Goal: Book appointment/travel/reservation

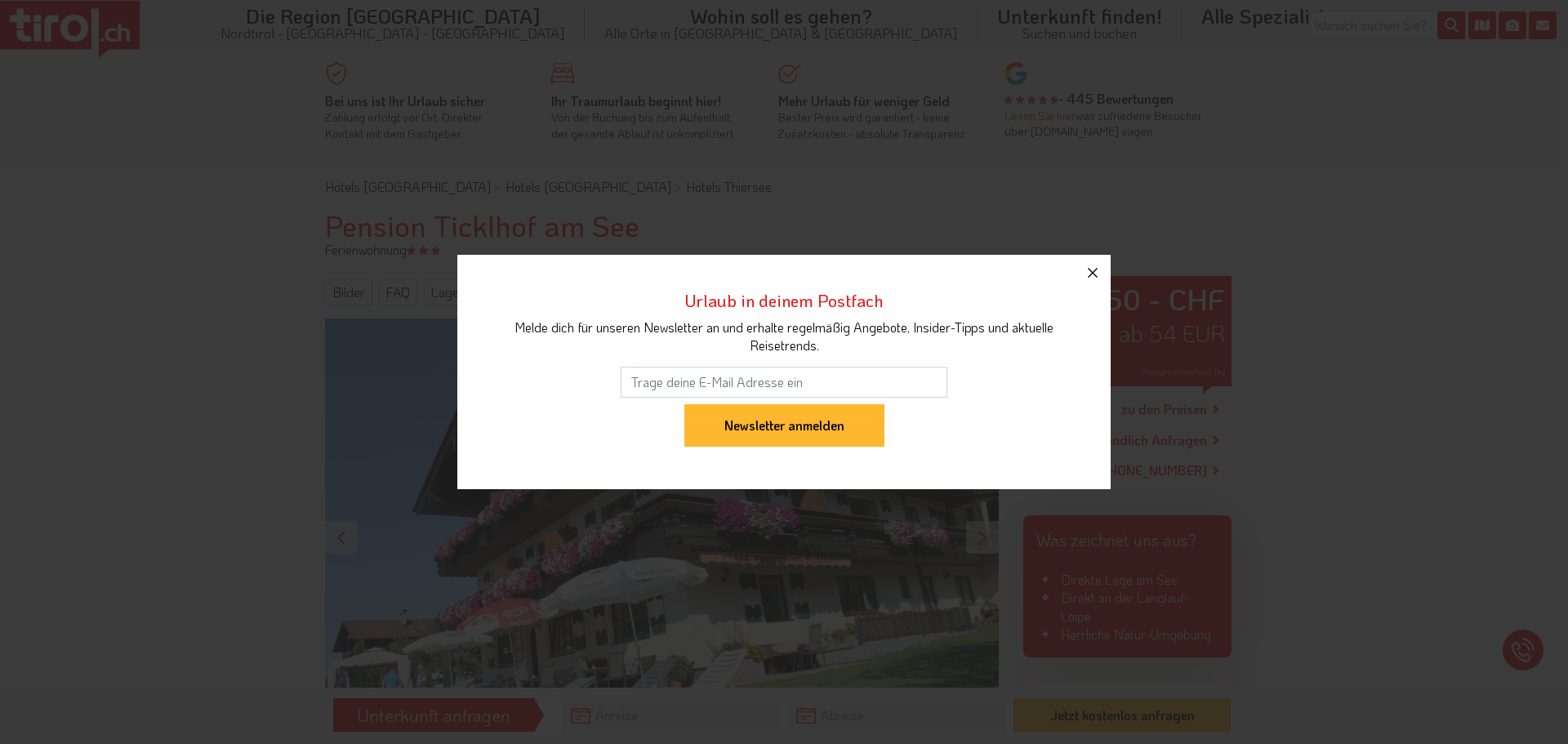
click at [1090, 272] on icon "button" at bounding box center [1092, 272] width 10 height 10
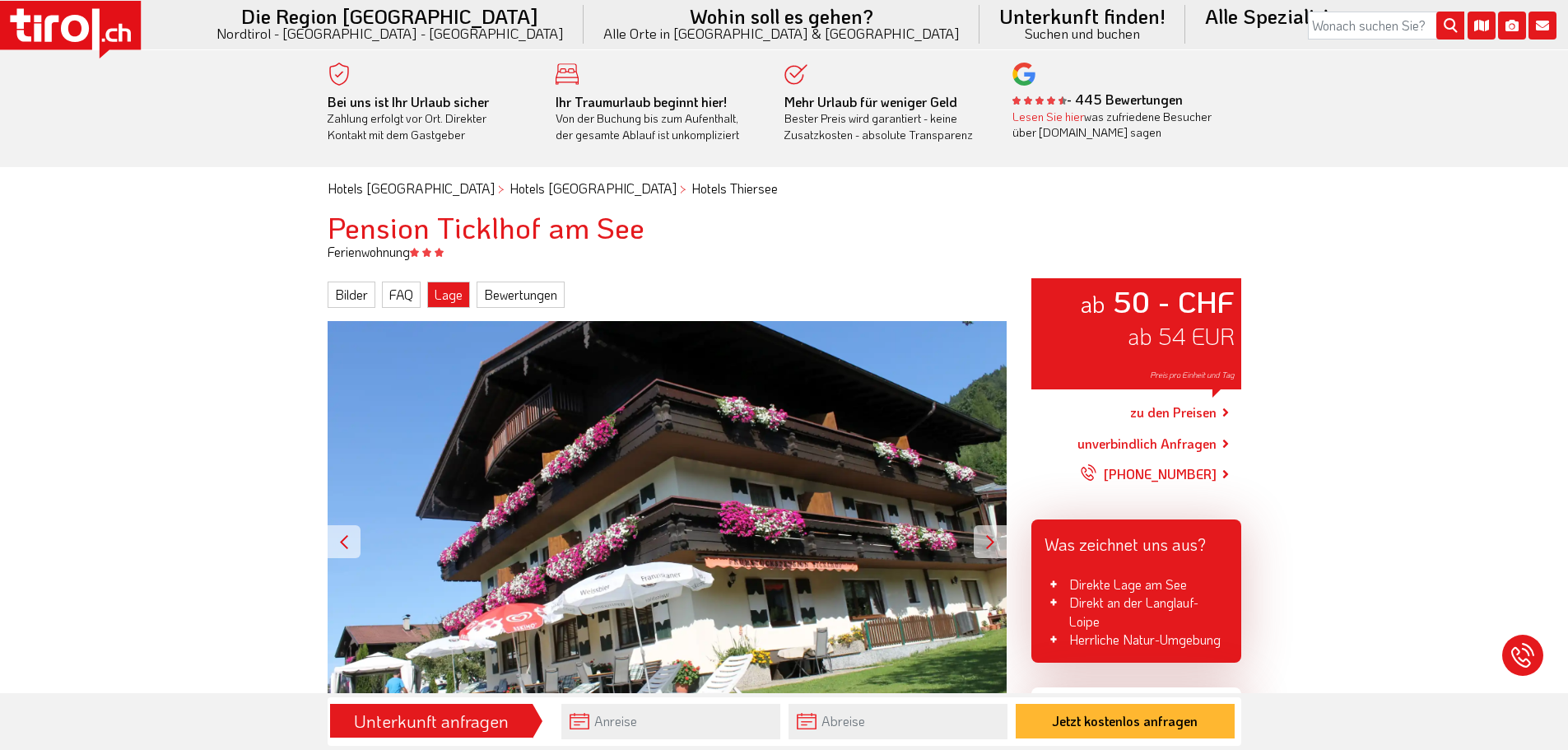
click at [455, 294] on link "Lage" at bounding box center [449, 294] width 43 height 26
click at [1159, 715] on button "Jetzt kostenlos anfragen" at bounding box center [1125, 720] width 219 height 34
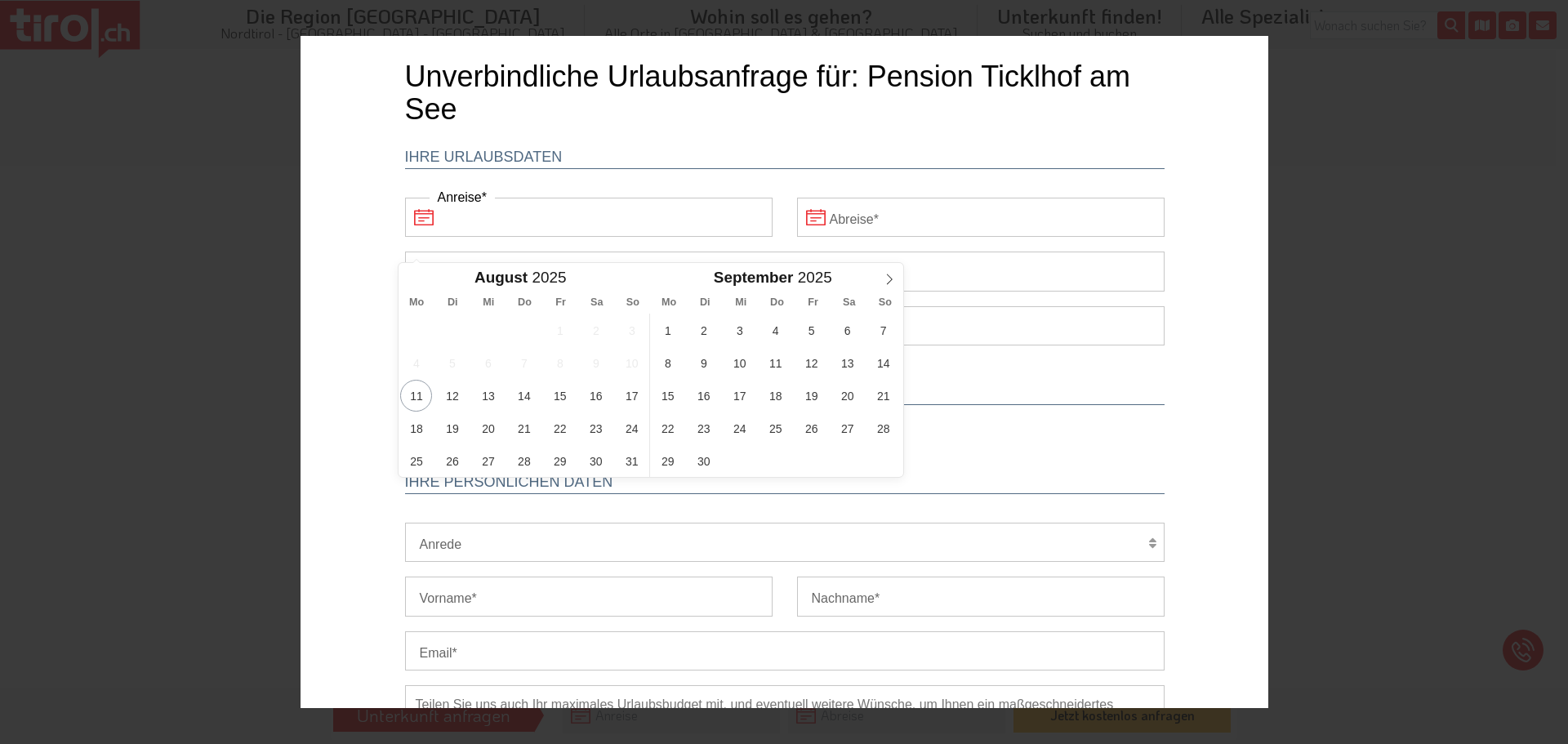
click at [428, 215] on input "Anreise" at bounding box center [588, 216] width 367 height 40
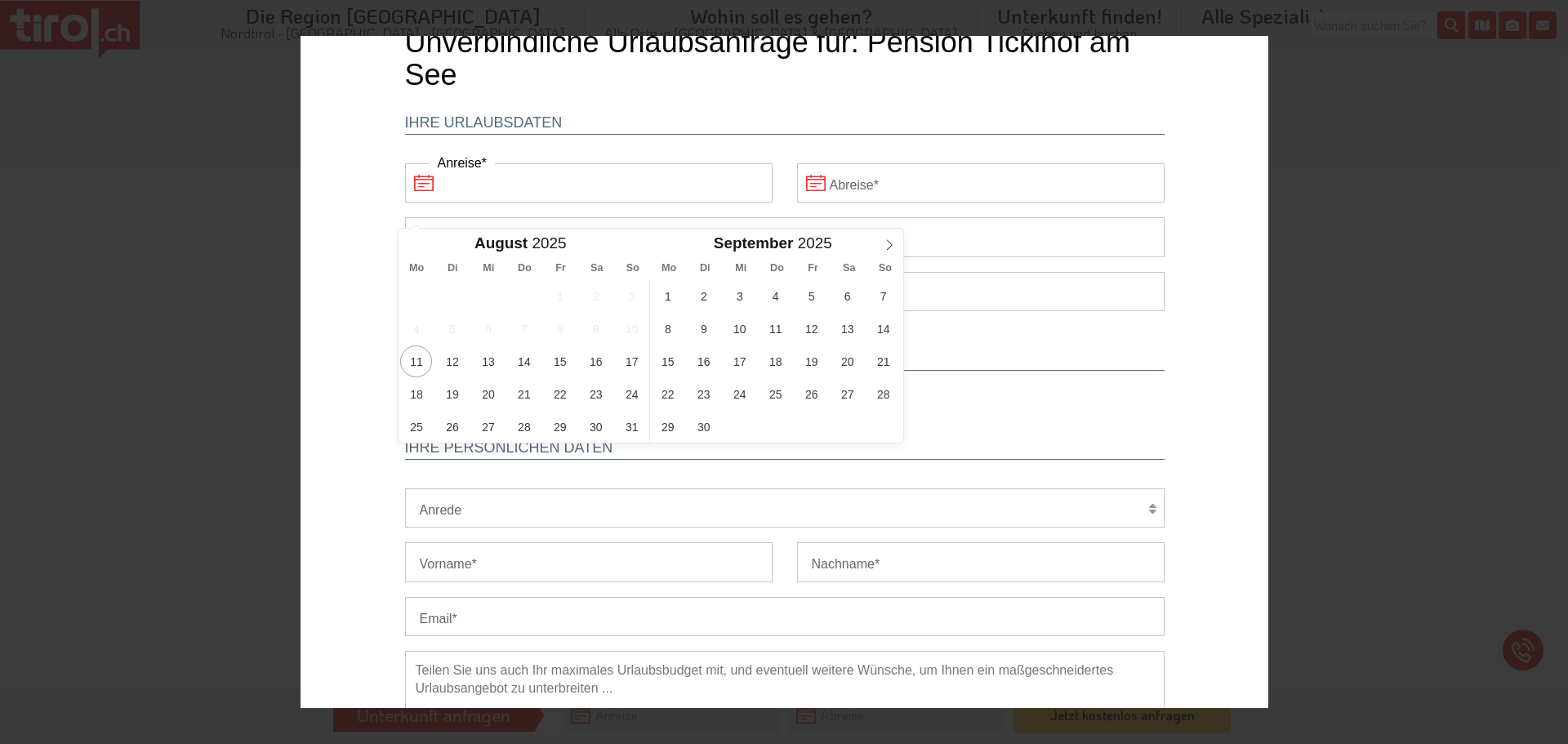
scroll to position [81, 0]
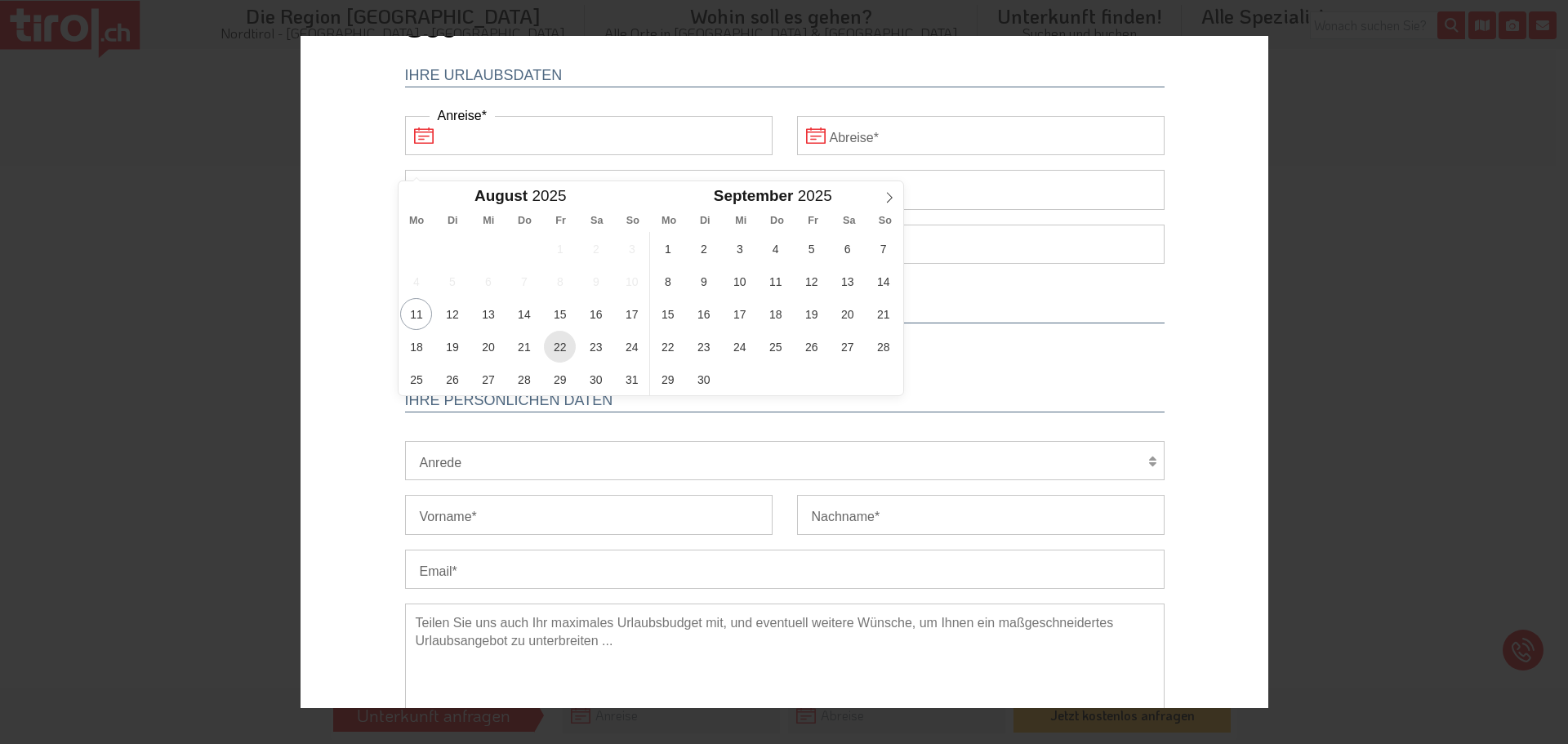
click at [566, 348] on span "22" at bounding box center [559, 346] width 32 height 32
click at [421, 380] on span "25" at bounding box center [415, 379] width 32 height 32
type input "22-08-2025"
type input "25-08-2025"
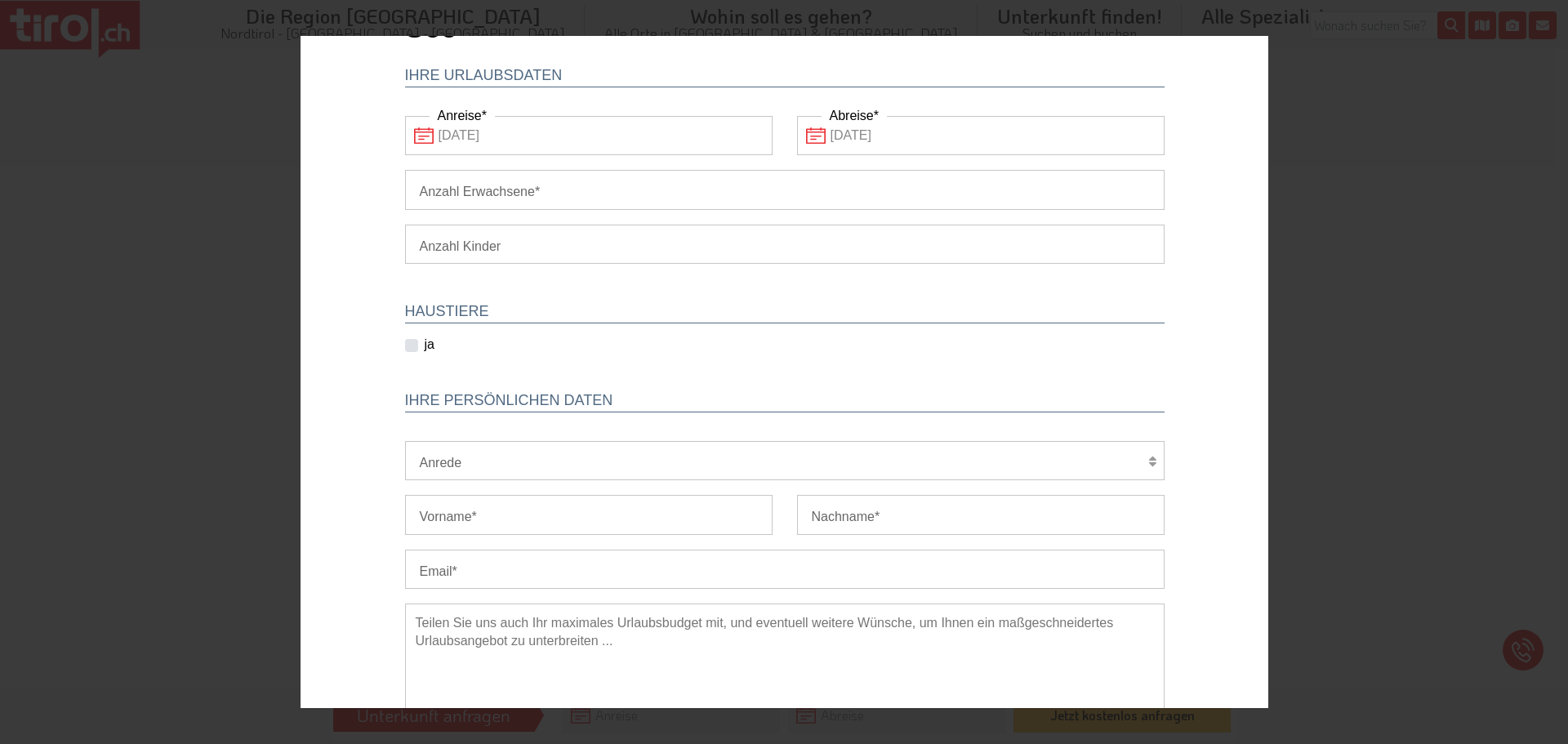
click at [1147, 461] on icon at bounding box center [1151, 462] width 8 height 14
click at [1147, 457] on icon at bounding box center [1151, 462] width 8 height 14
click at [1147, 464] on icon at bounding box center [1151, 462] width 8 height 14
click at [459, 455] on select "Herr Frau Familie" at bounding box center [784, 460] width 760 height 40
select select "Herr"
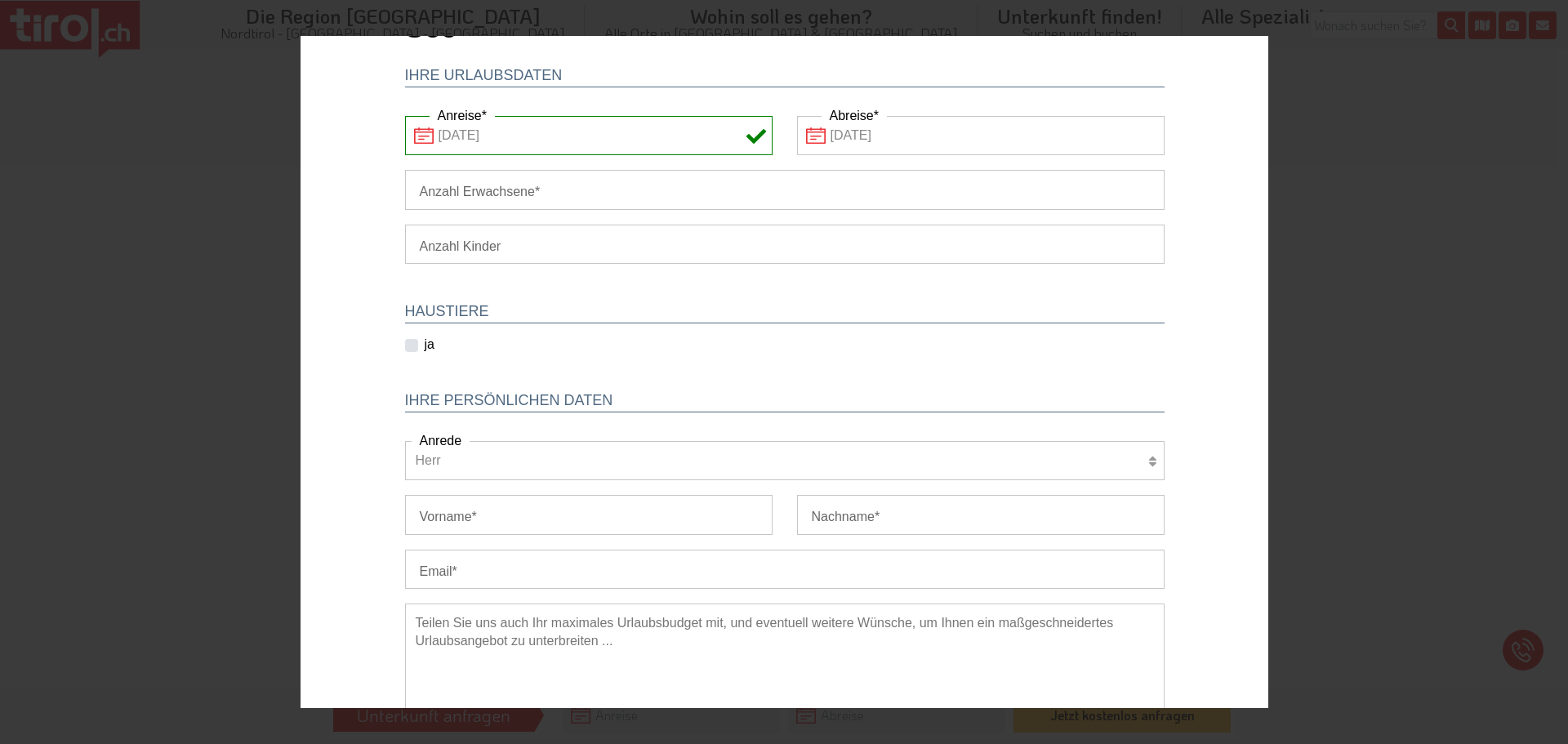
click at [404, 441] on select "Herr Frau Familie" at bounding box center [784, 460] width 760 height 40
click at [473, 519] on input "Vorname" at bounding box center [588, 514] width 367 height 40
type input "Florin"
click at [895, 515] on input "Nachname" at bounding box center [980, 514] width 367 height 40
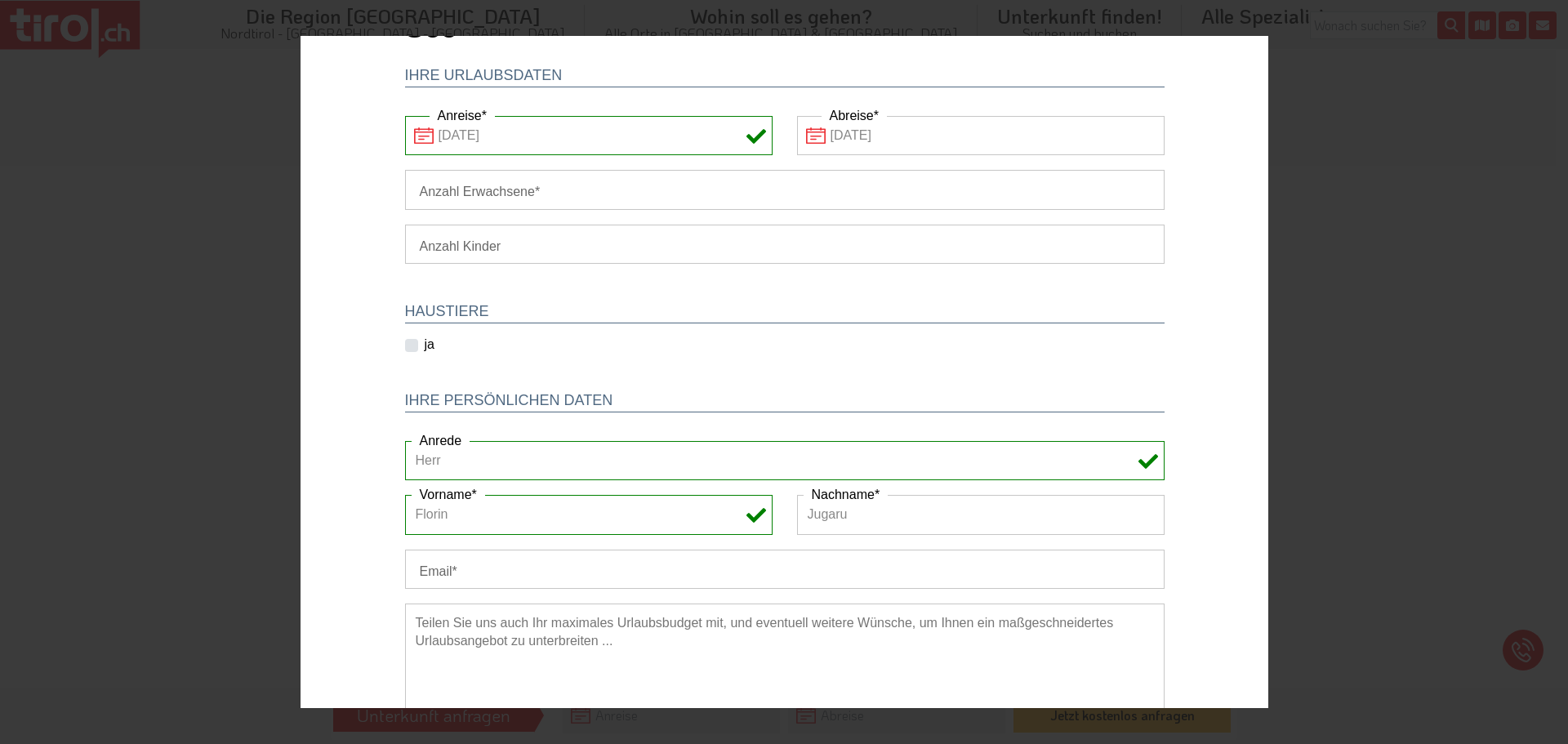
type input "Jugaru"
click at [463, 568] on input "Email" at bounding box center [784, 569] width 760 height 40
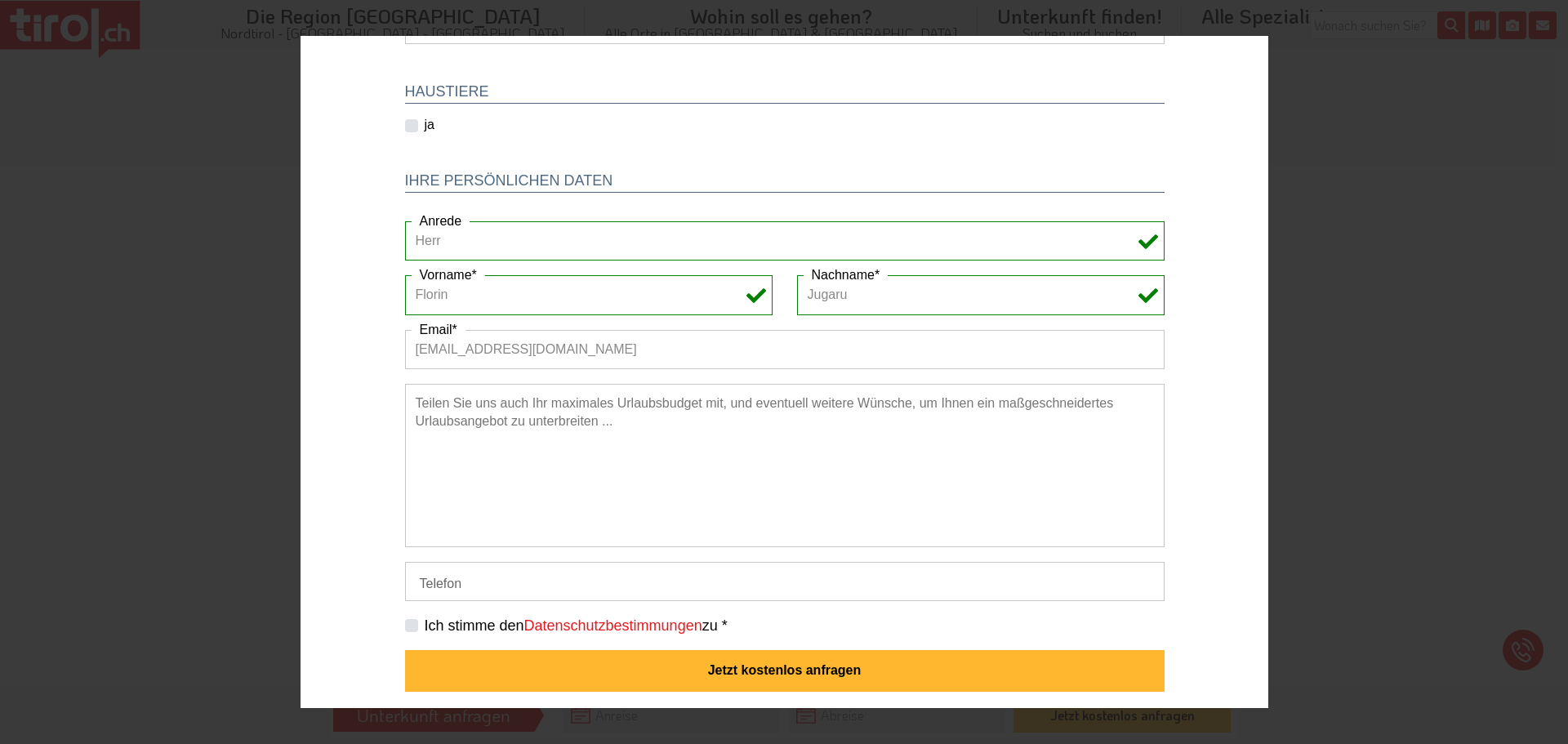
scroll to position [302, 0]
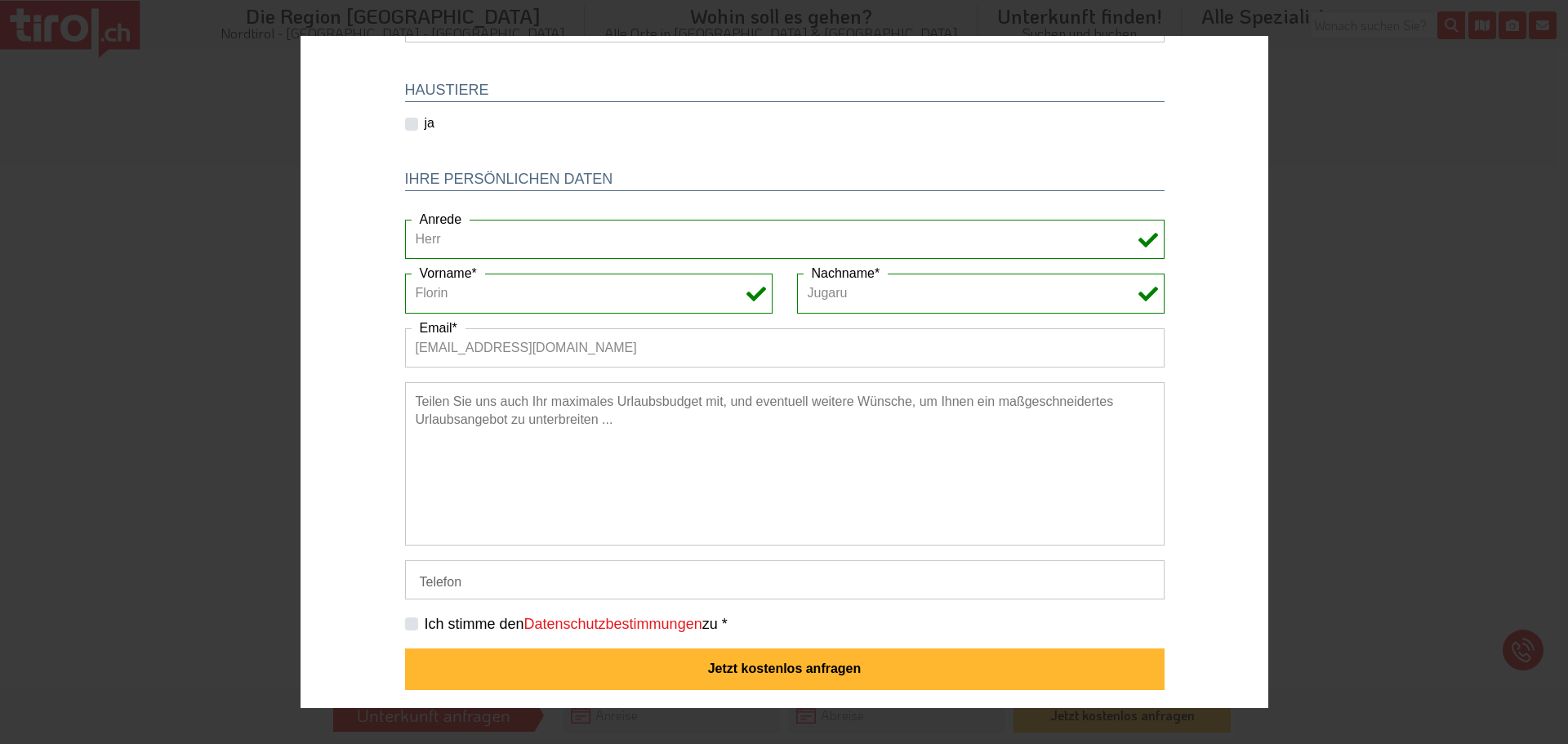
type input "jugaru.f@gmail.com"
click at [450, 414] on textarea at bounding box center [784, 463] width 760 height 163
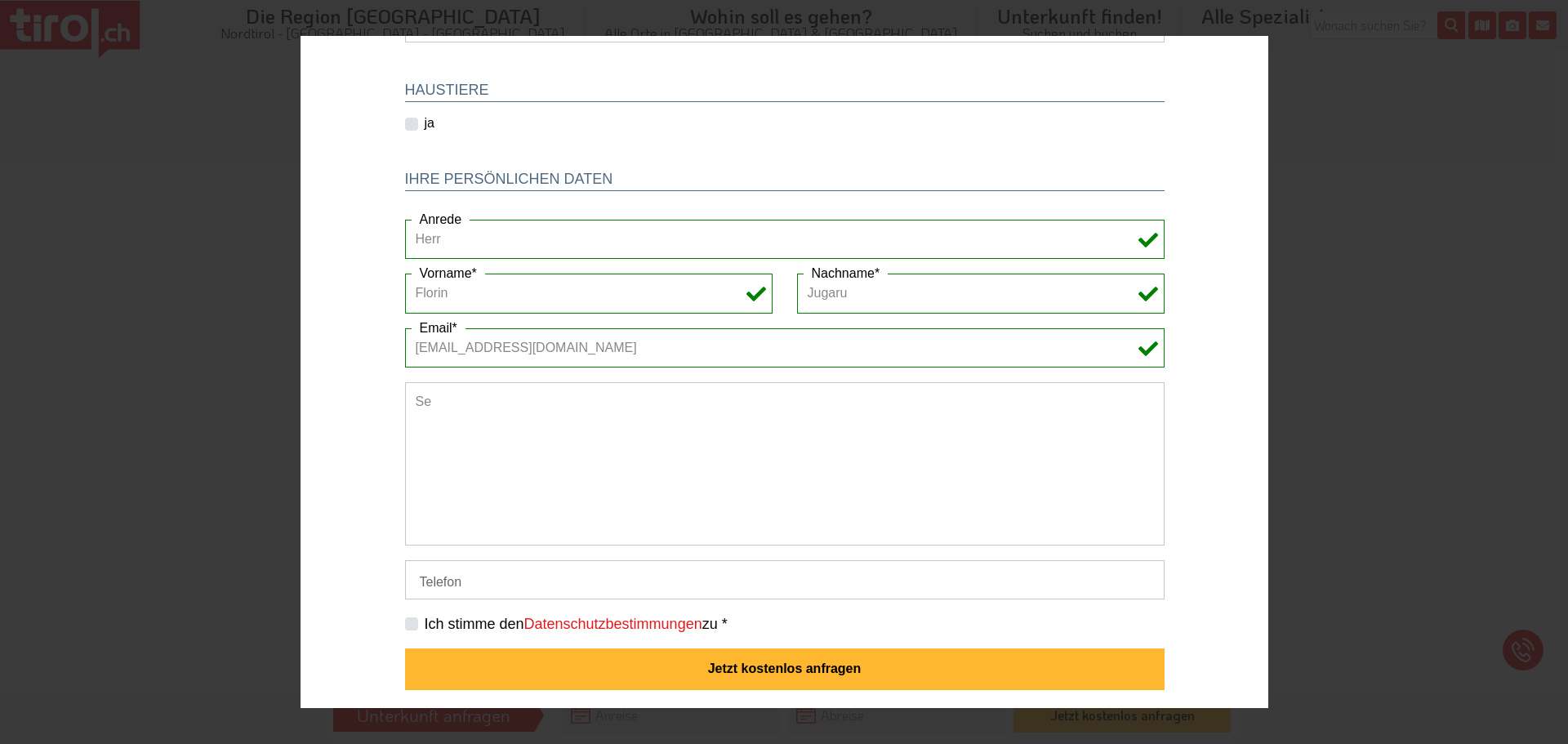
type textarea "S"
click at [543, 351] on input "jugaru.f@gmail.com" at bounding box center [784, 348] width 760 height 40
click at [523, 405] on textarea at bounding box center [784, 463] width 760 height 163
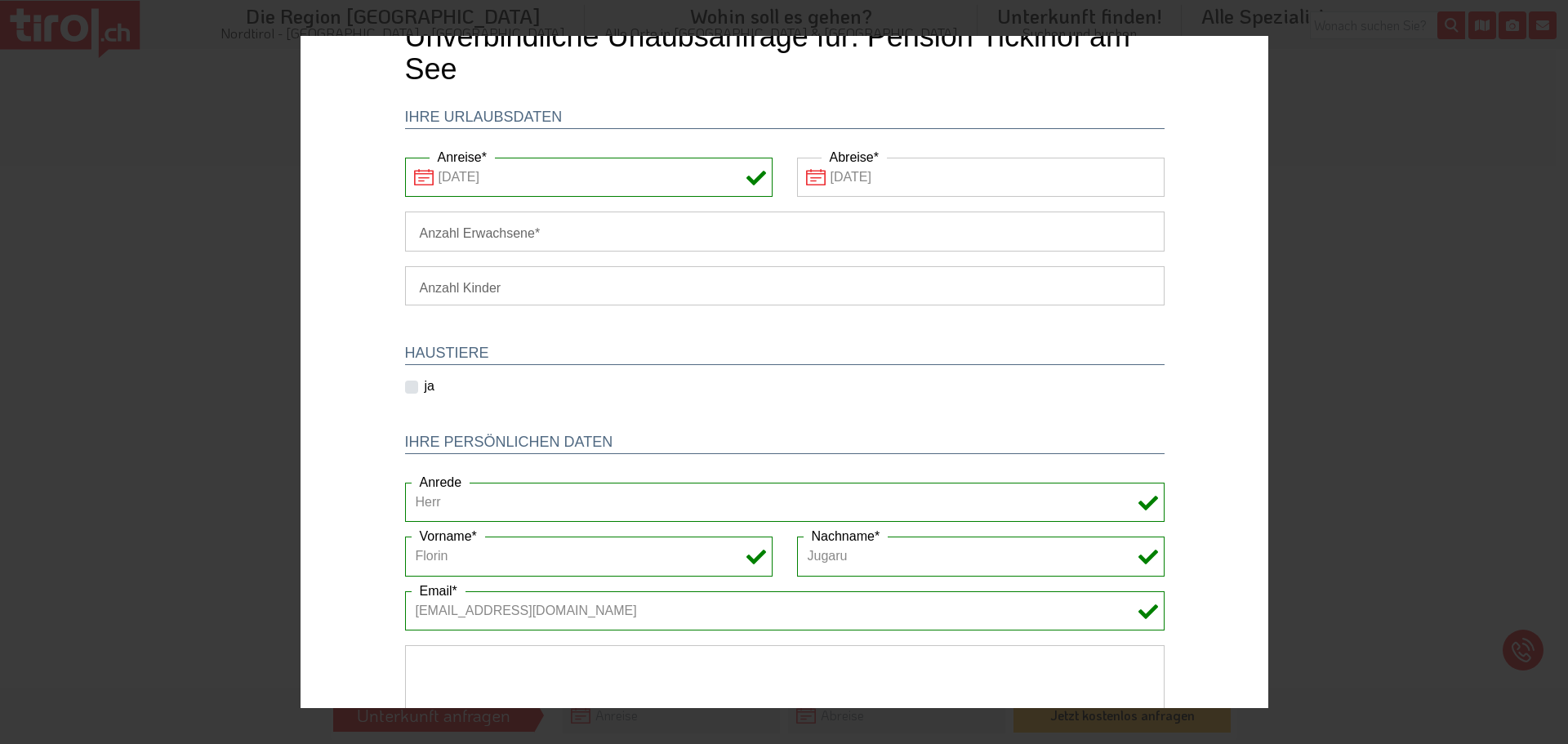
scroll to position [0, 0]
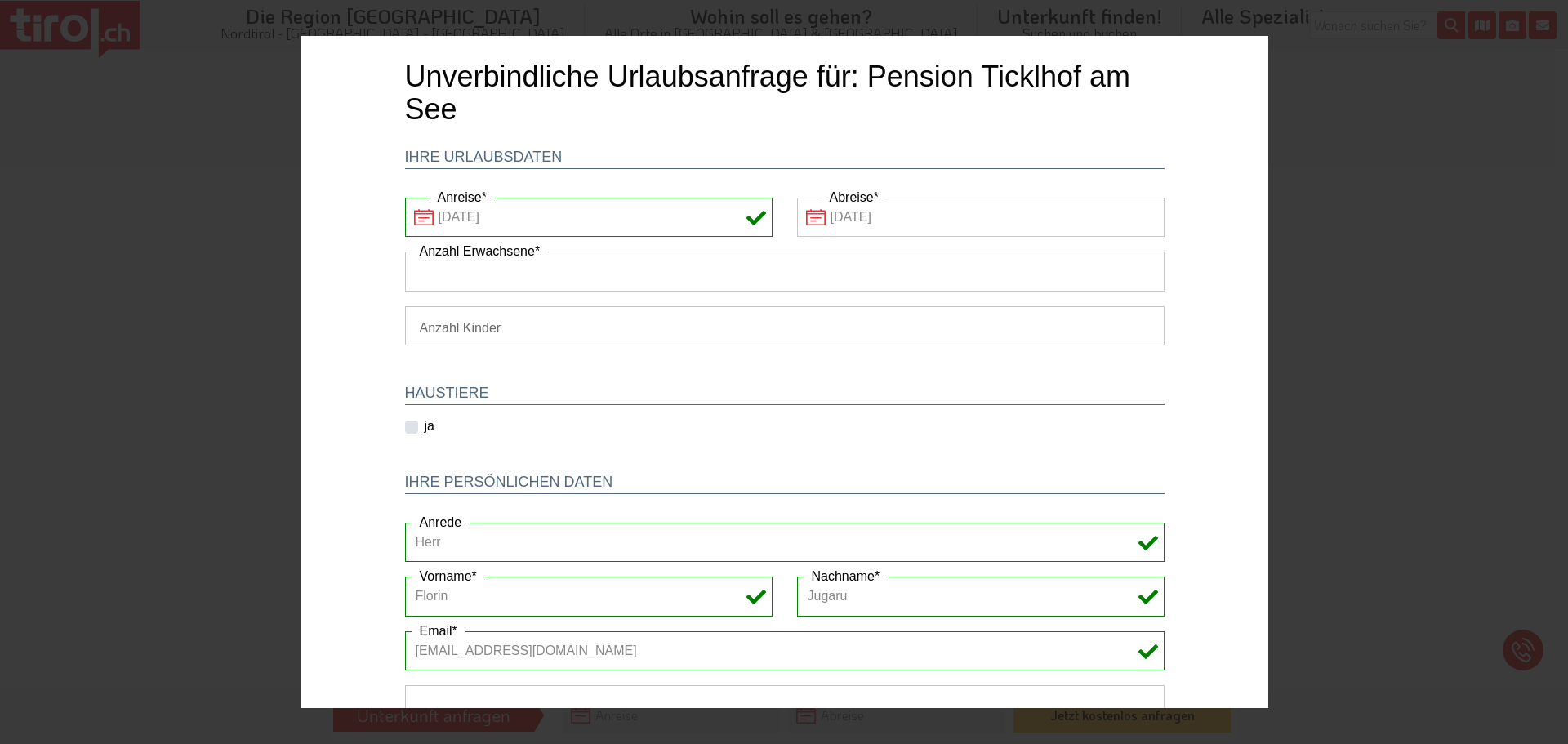
click at [564, 274] on input "Anzahl Erwachsene" at bounding box center [784, 271] width 760 height 40
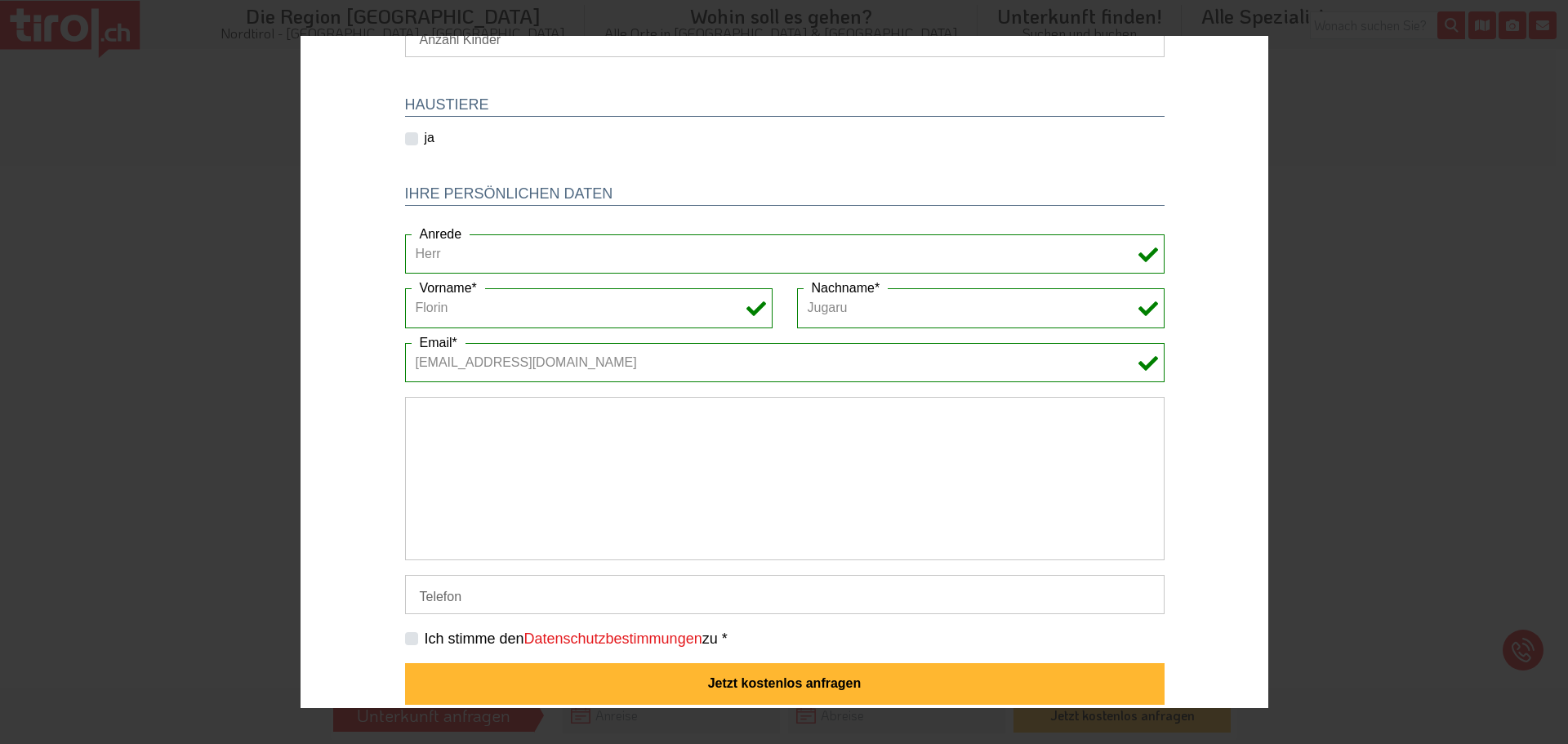
scroll to position [302, 0]
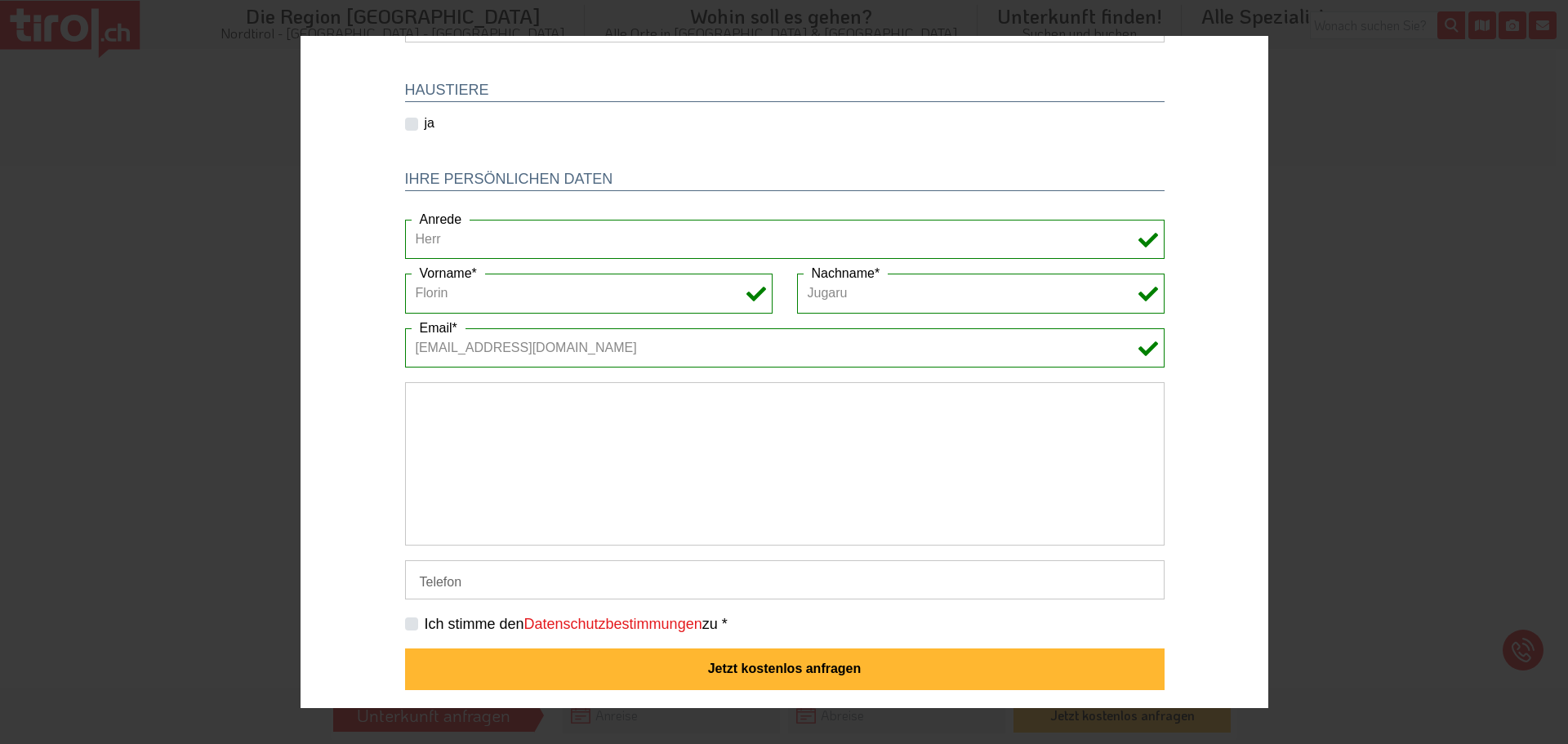
type input "1"
click at [451, 416] on textarea at bounding box center [784, 463] width 760 height 163
type textarea "Sehr geehrte Damen und Herren"
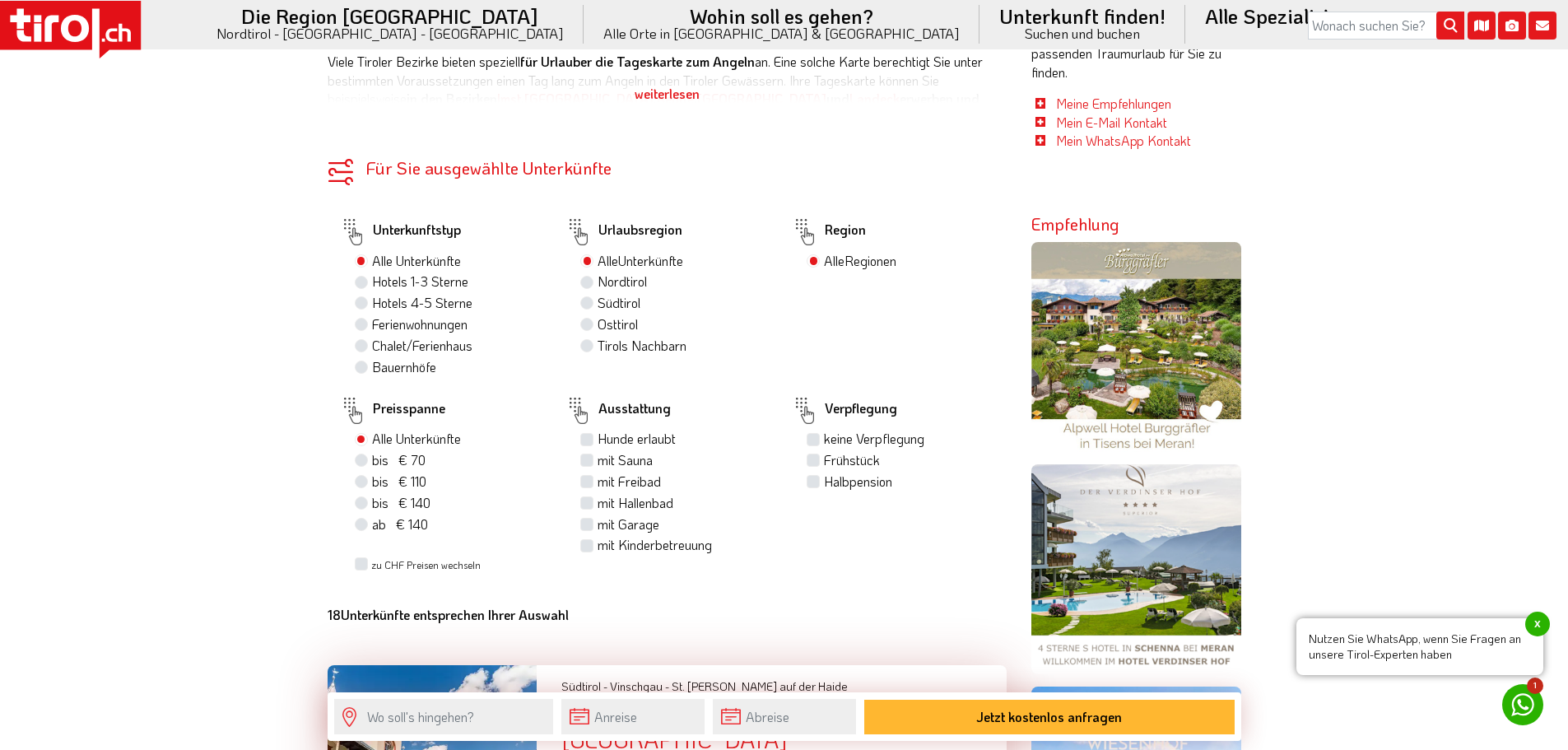
scroll to position [1069, 0]
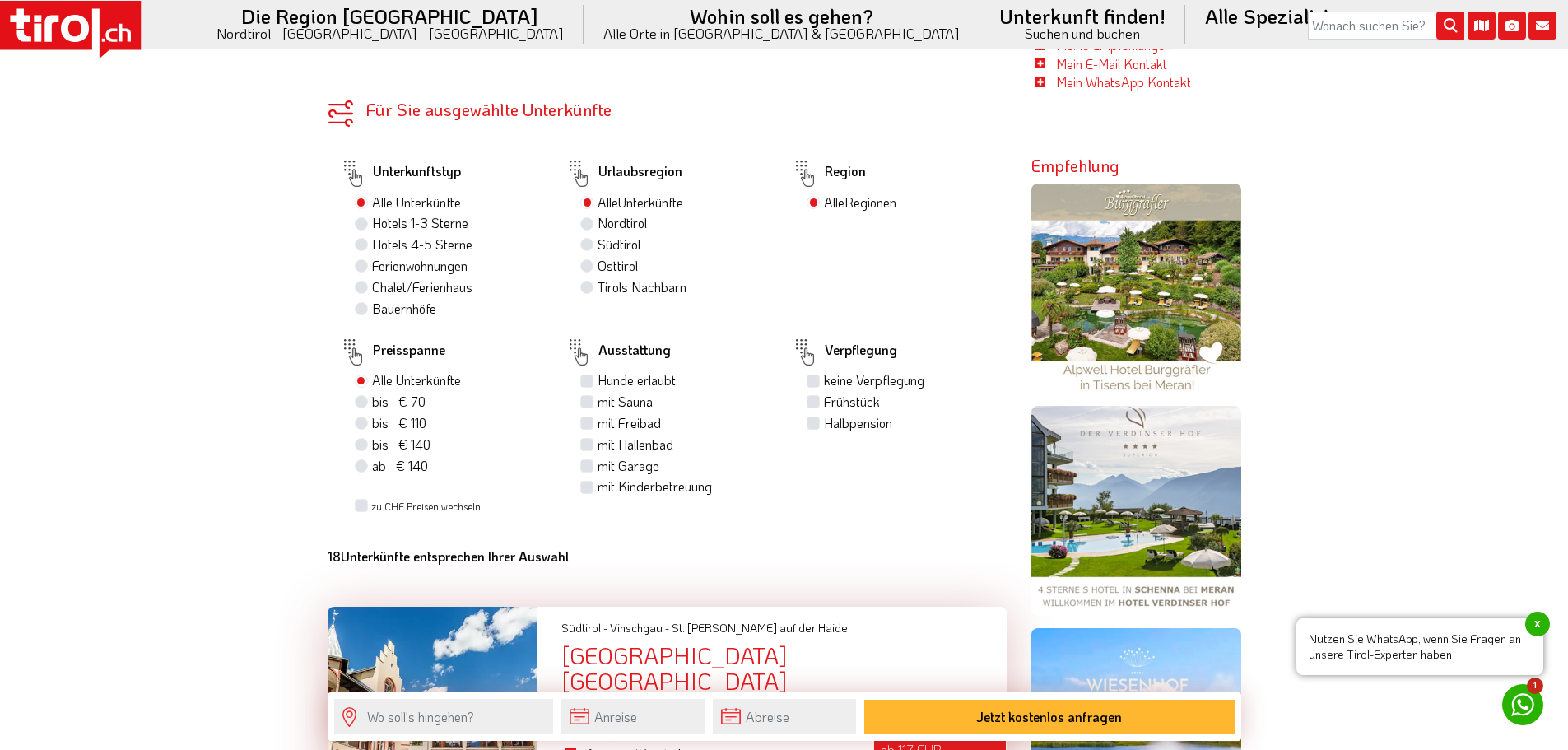
click at [372, 225] on label "Hotels 1-3 Sterne" at bounding box center [420, 223] width 96 height 19
click at [365, 225] on input "Hotels 1-3 Sterne" at bounding box center [363, 222] width 11 height 11
radio input "true"
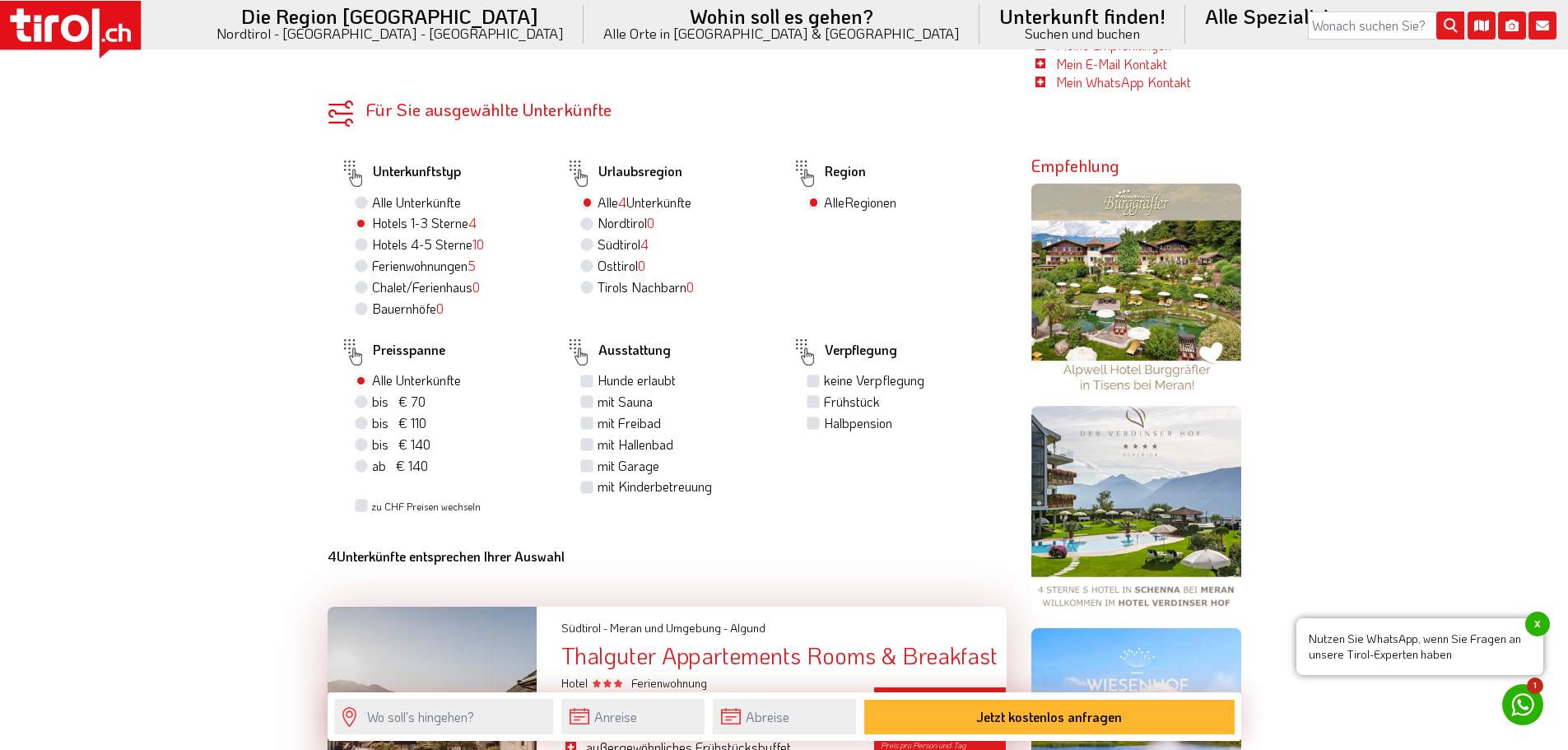
click at [597, 287] on label "Tirols Nachbarn 0" at bounding box center [645, 287] width 96 height 19
click at [587, 287] on input "Tirols Nachbarn 0" at bounding box center [588, 286] width 11 height 11
radio input "true"
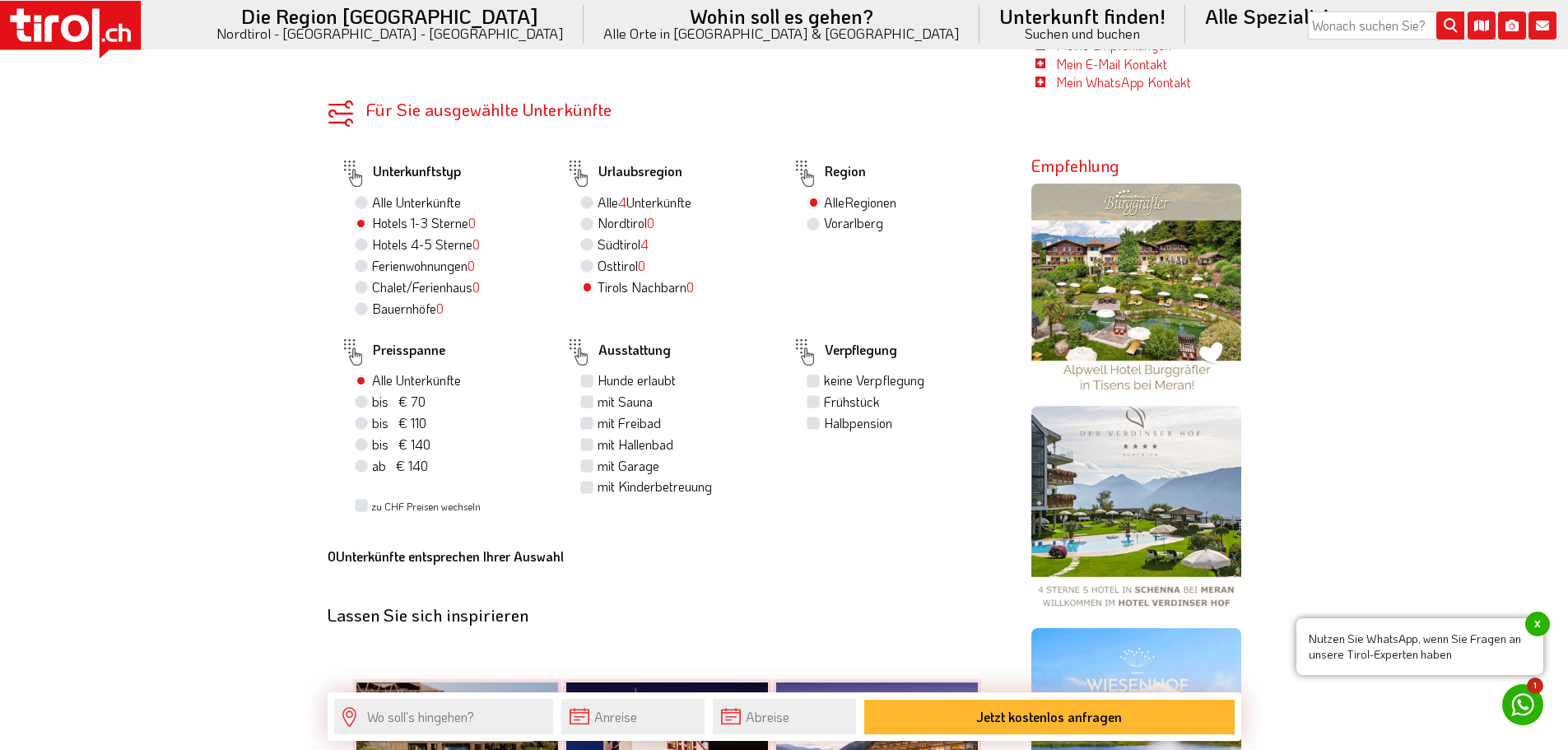
click at [824, 385] on label "keine Verpflegung" at bounding box center [874, 380] width 100 height 19
click at [816, 385] on input "keine Verpflegung" at bounding box center [814, 379] width 11 height 11
checkbox input "true"
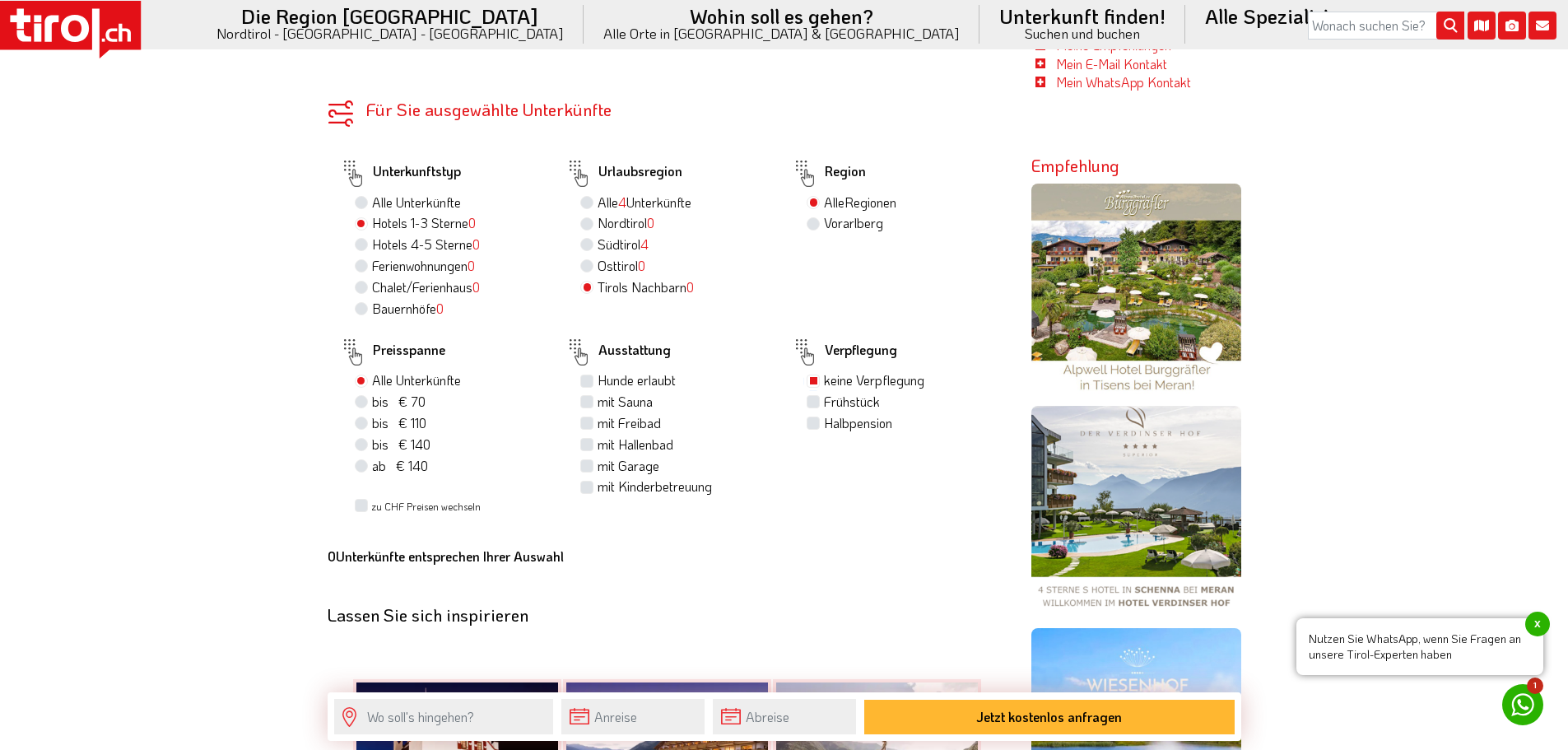
click at [372, 402] on label "bis € 70 bis CHF 65" at bounding box center [398, 401] width 54 height 19
click at [360, 402] on input "bis € 70 bis CHF 65" at bounding box center [363, 400] width 11 height 11
radio input "true"
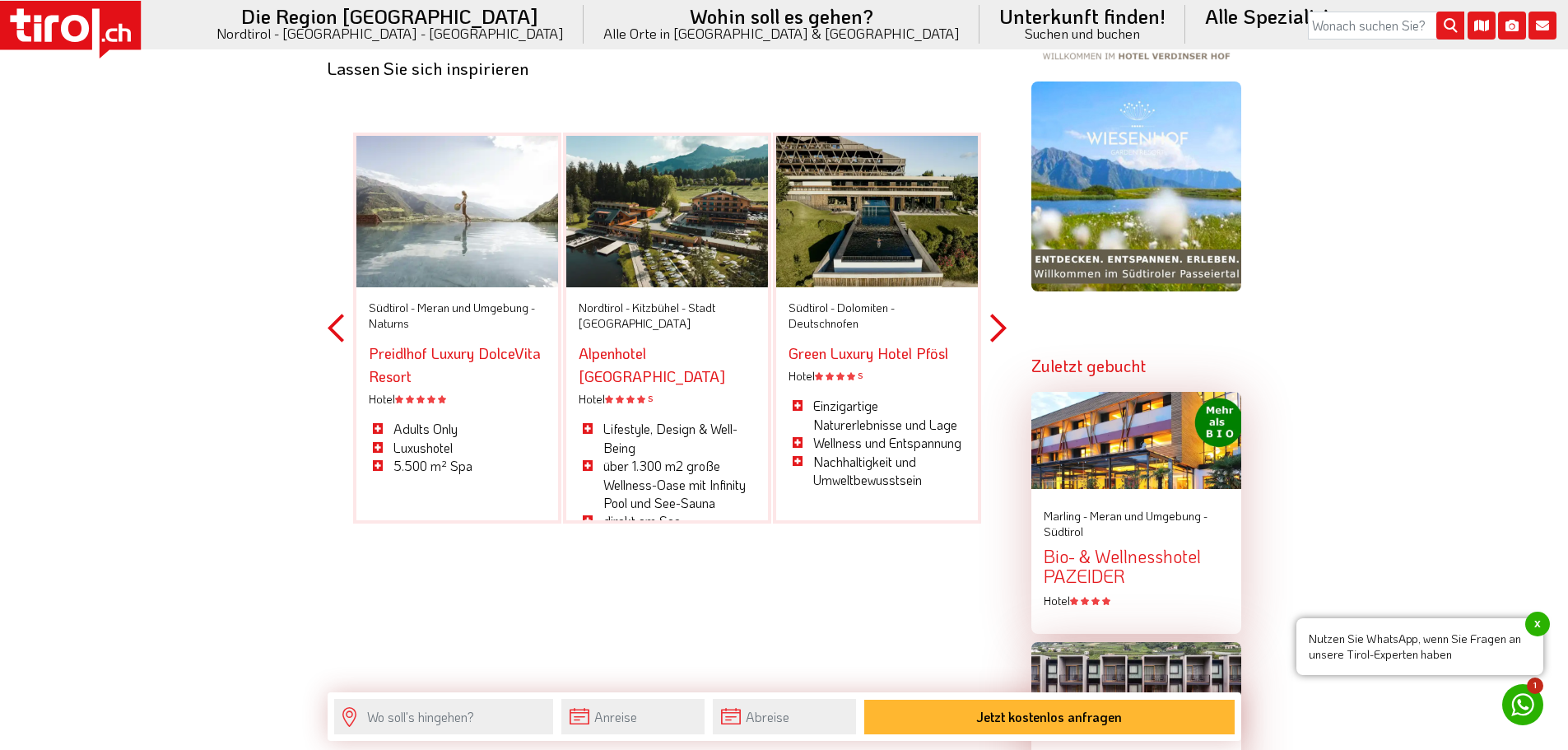
scroll to position [1811, 0]
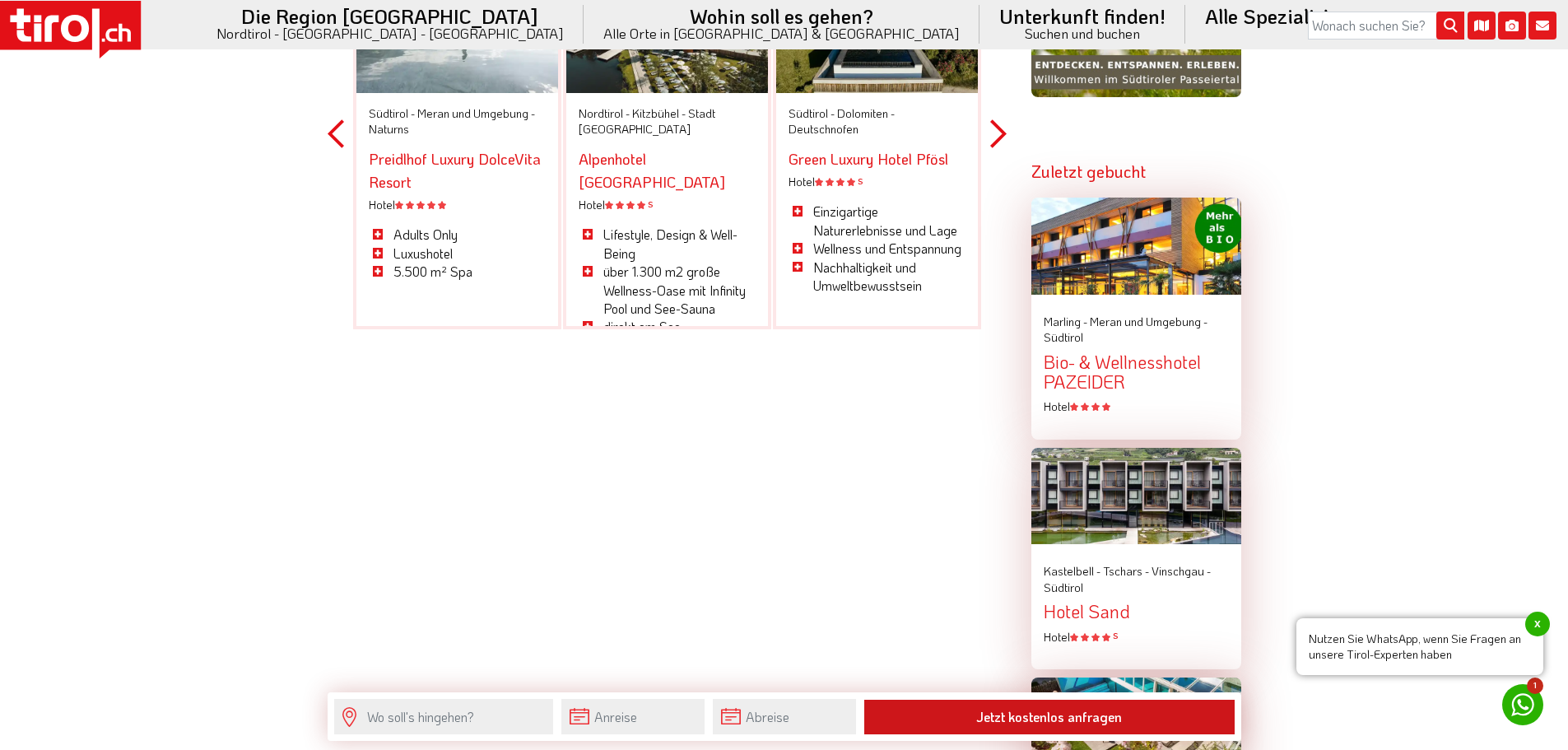
click at [1091, 719] on button "Jetzt kostenlos anfragen" at bounding box center [1049, 716] width 370 height 34
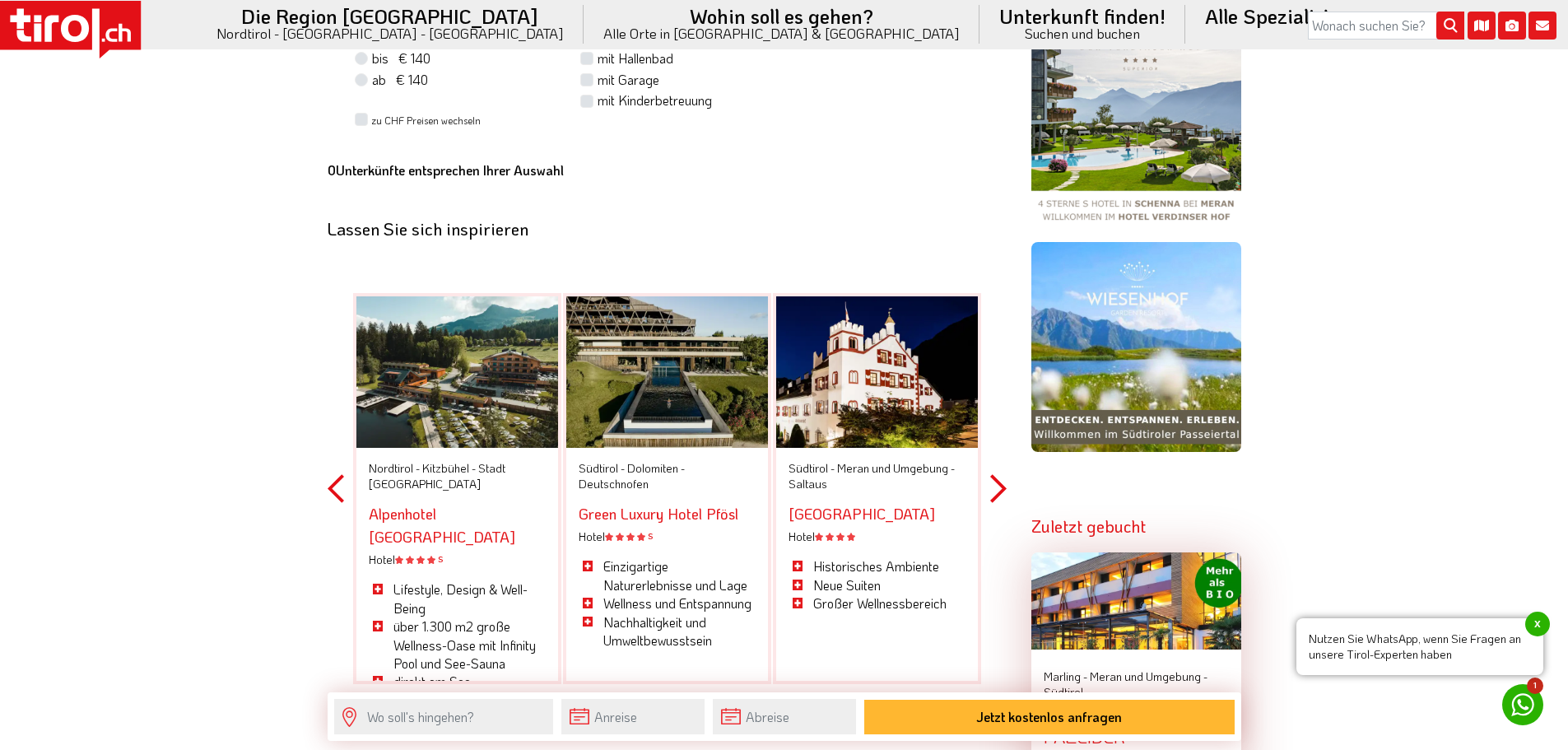
scroll to position [1481, 0]
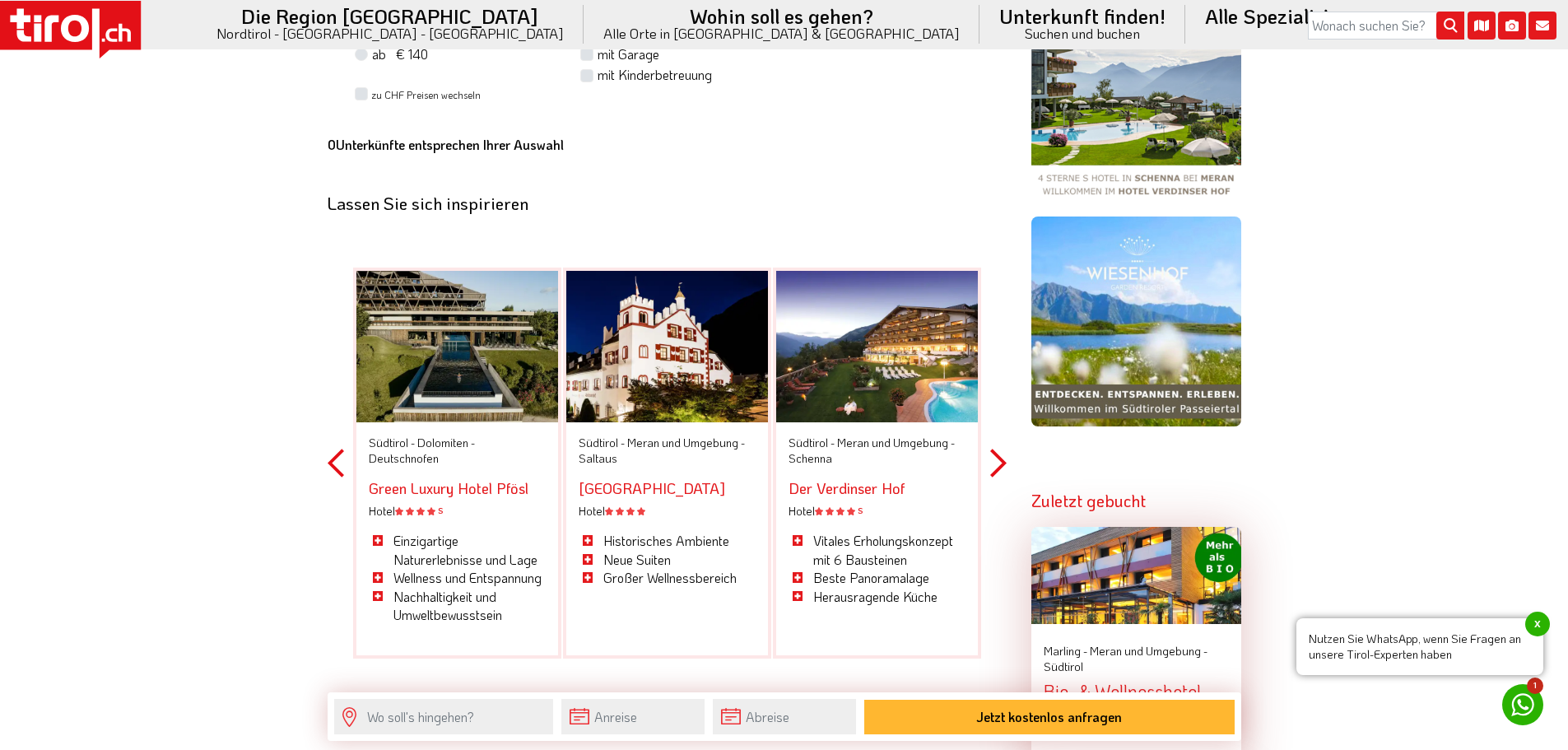
click at [994, 466] on button "Next" at bounding box center [997, 463] width 17 height 483
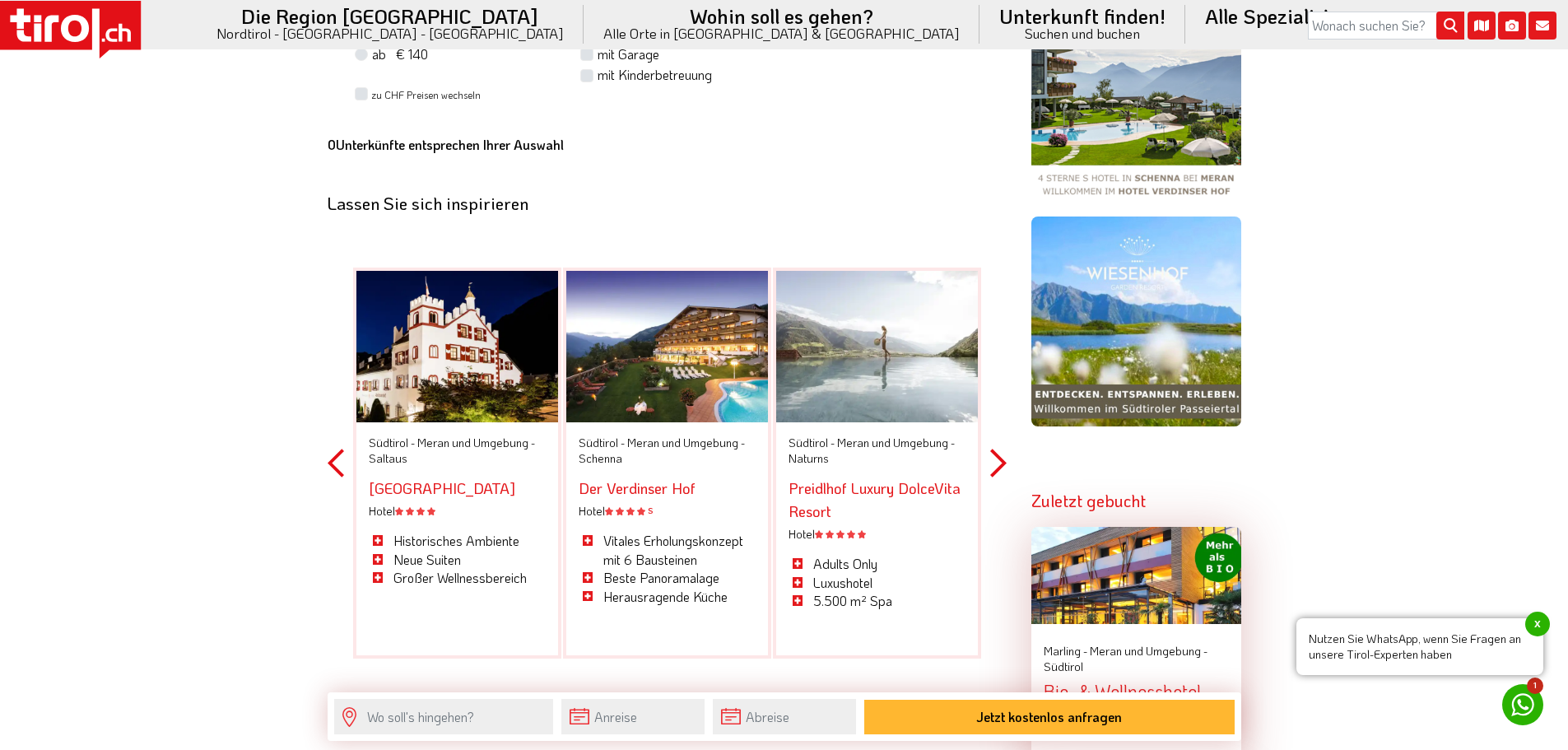
click at [996, 464] on button "Next" at bounding box center [997, 463] width 17 height 483
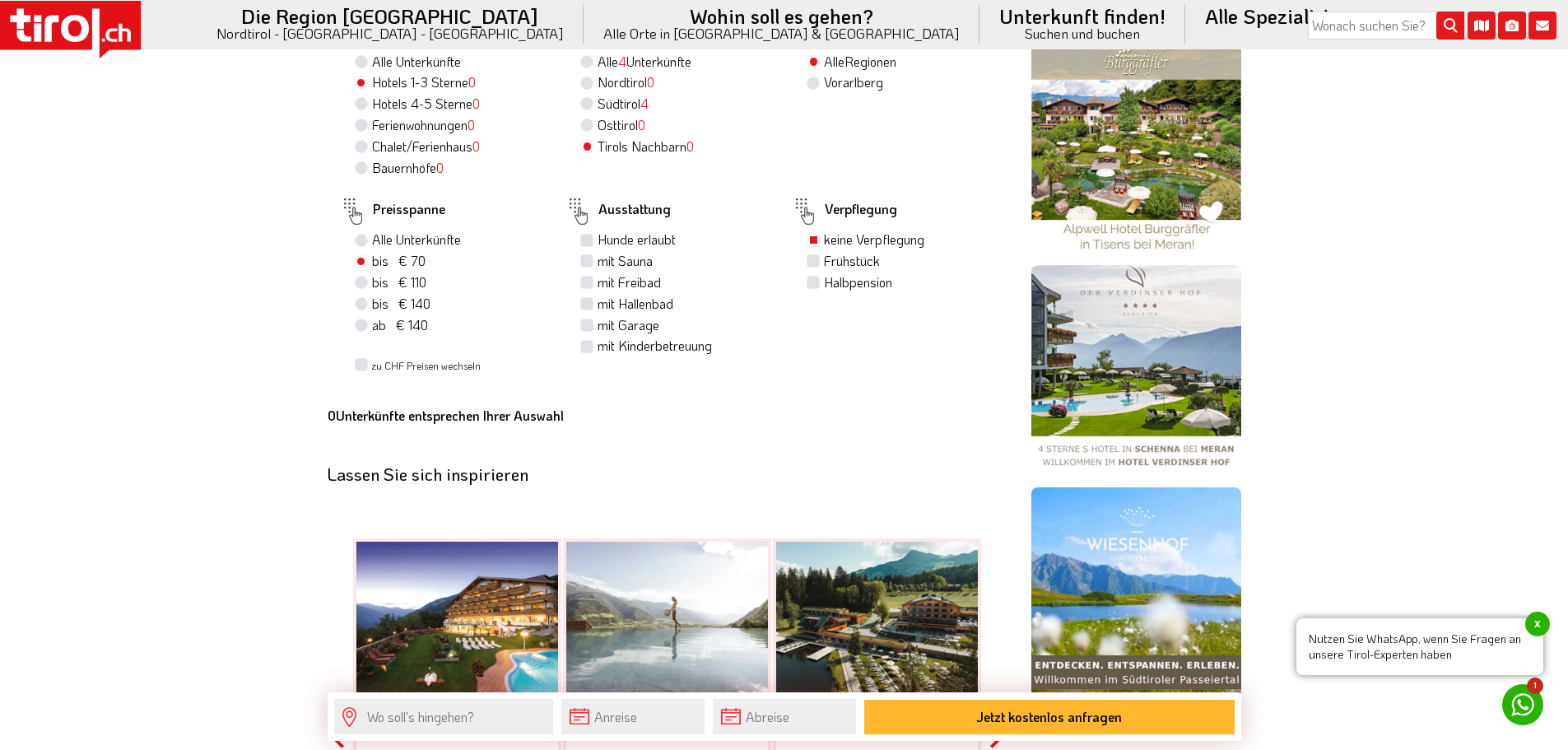
scroll to position [1152, 0]
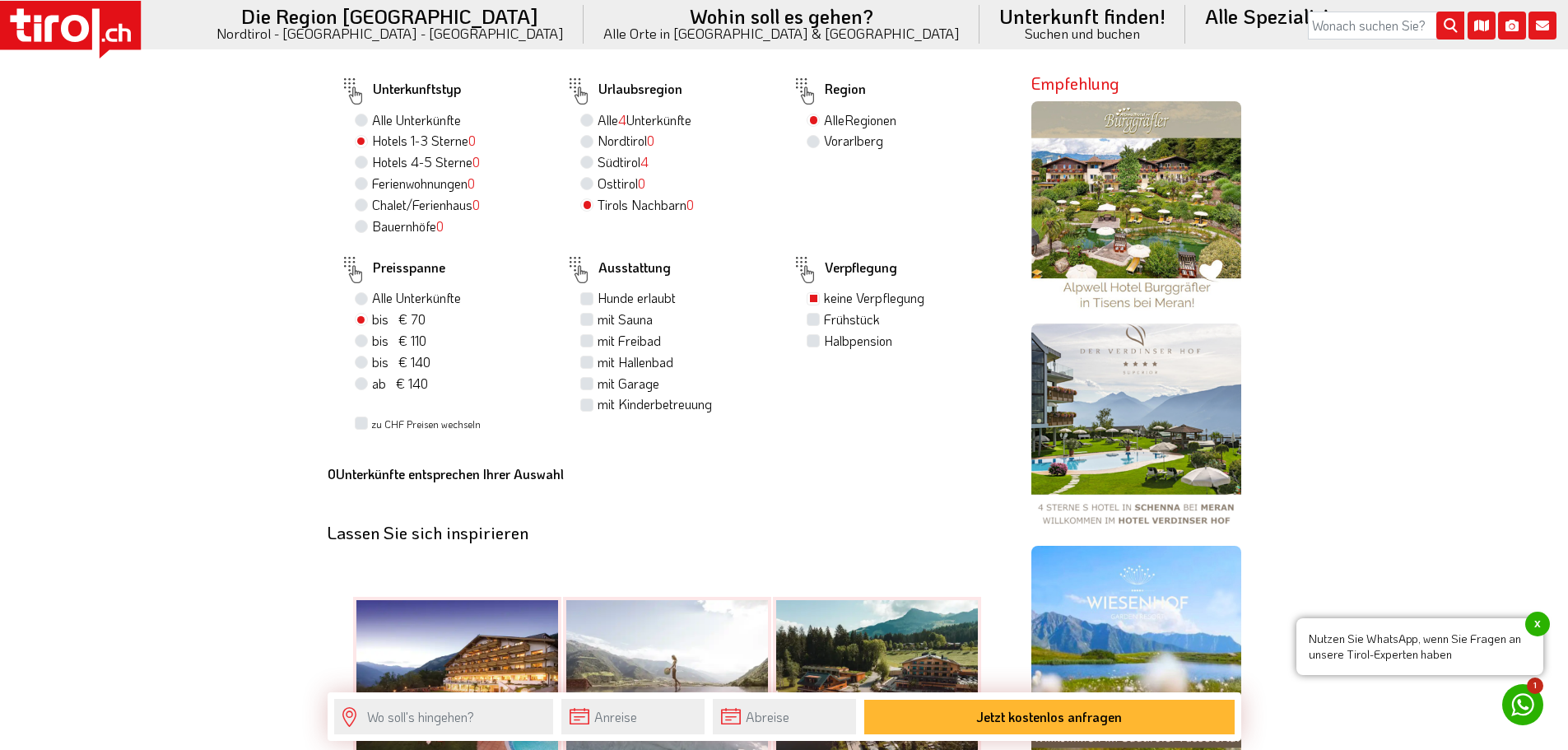
click at [597, 118] on label "Alle 4 Unterkünfte" at bounding box center [644, 120] width 93 height 19
click at [589, 118] on input "Alle 4 Unterkünfte" at bounding box center [588, 119] width 11 height 11
radio input "true"
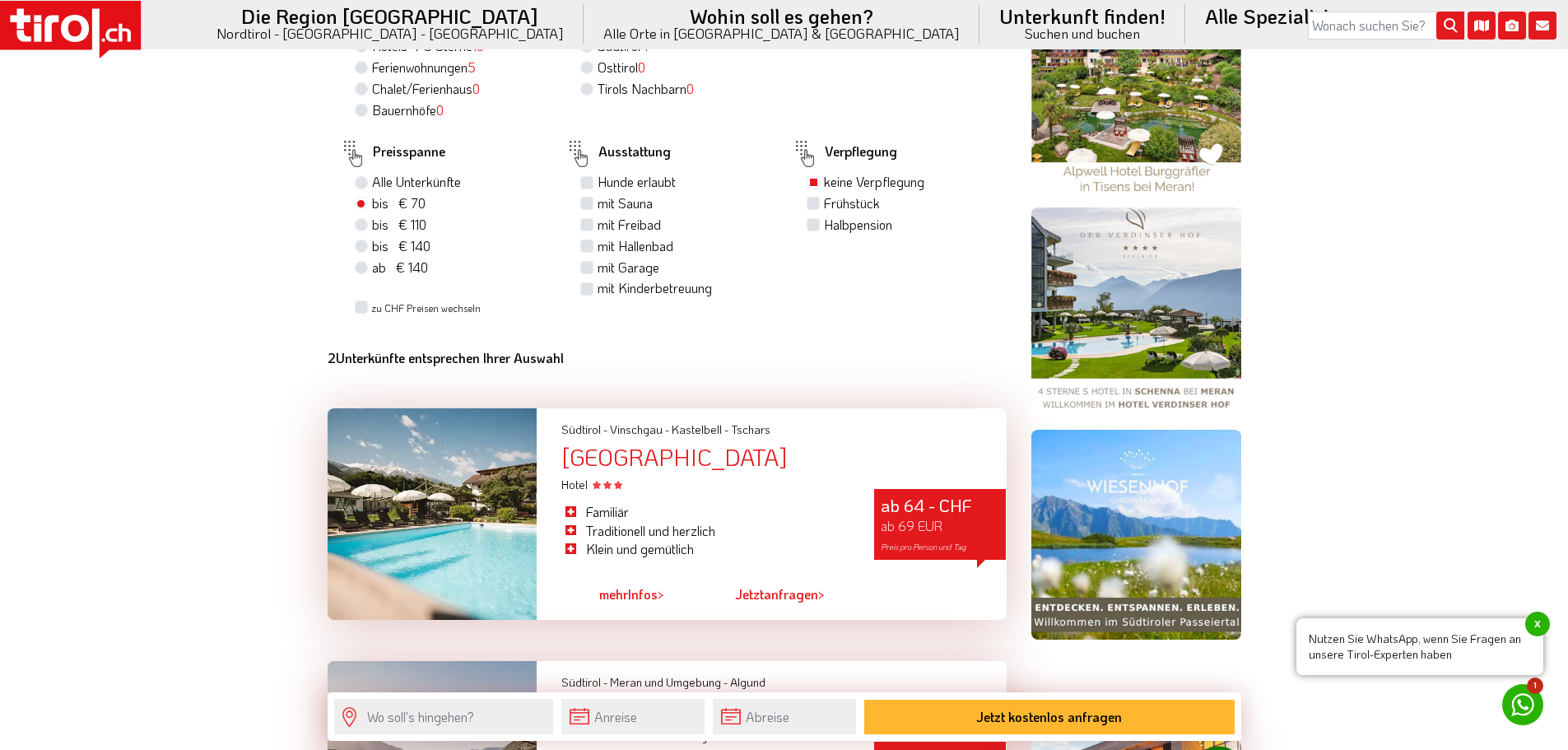
scroll to position [1069, 0]
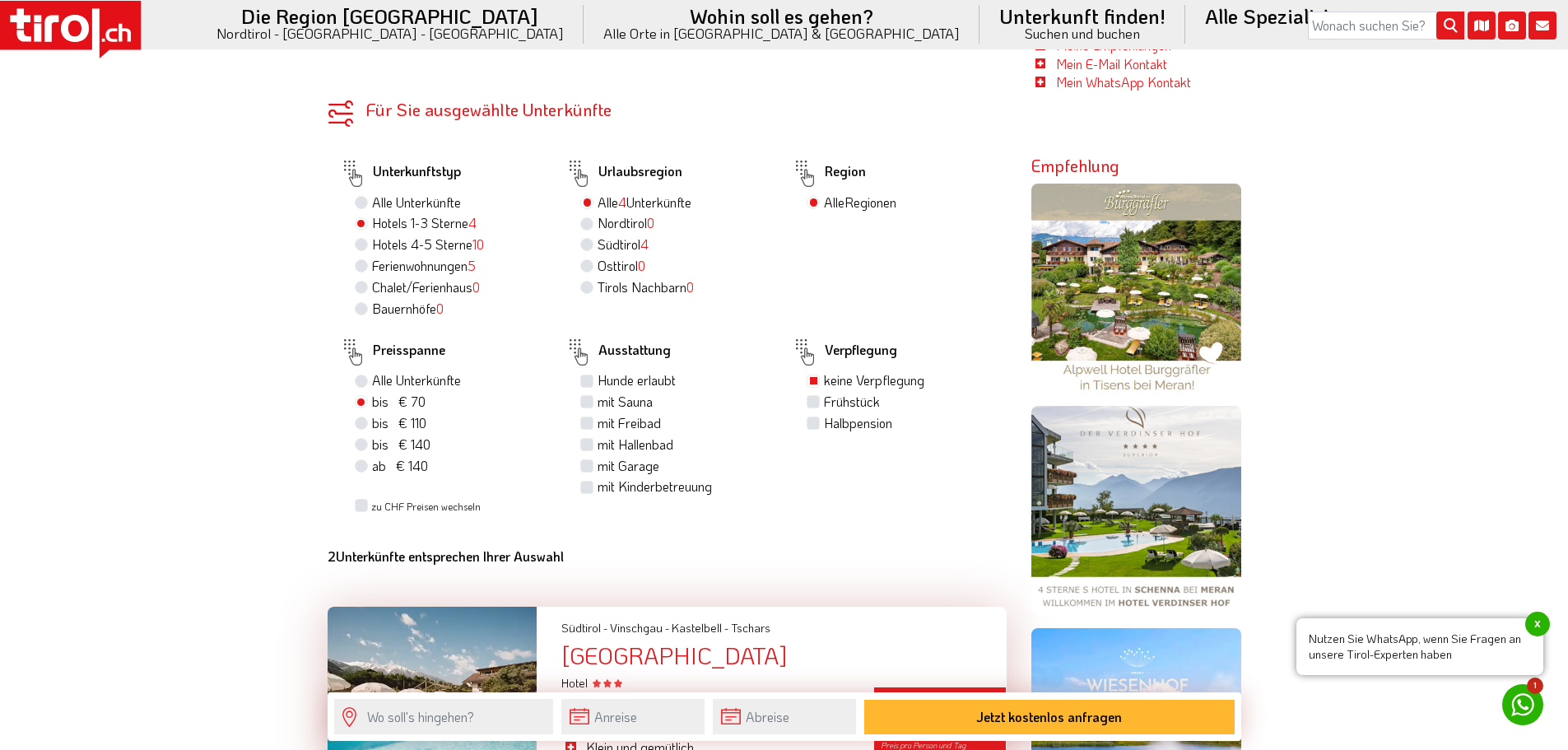
click at [372, 268] on label "Ferienwohnungen 5" at bounding box center [424, 266] width 103 height 19
click at [360, 268] on input "Ferienwohnungen 5" at bounding box center [363, 265] width 11 height 11
radio input "true"
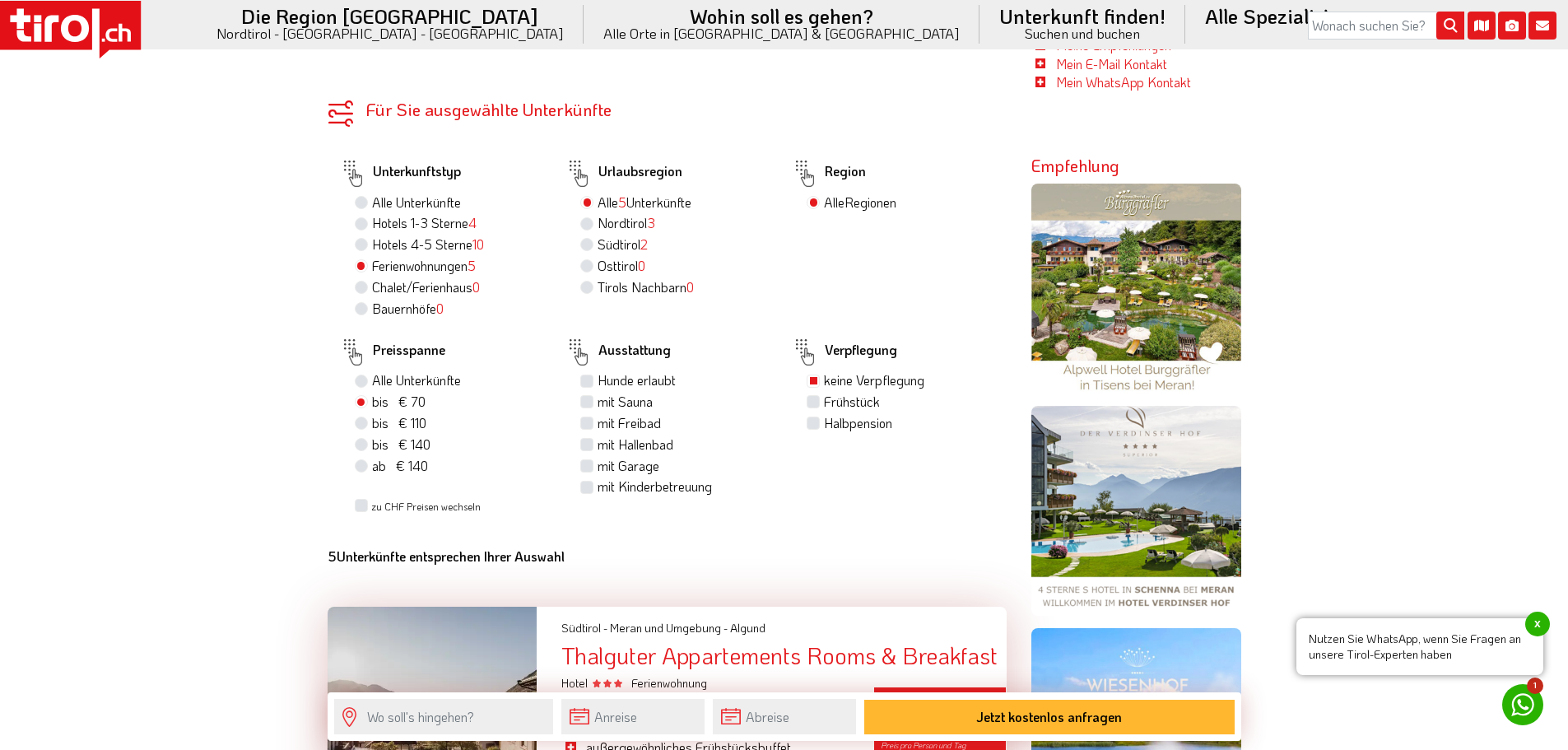
click at [372, 423] on label "bis € 110 bis CHF 103" at bounding box center [399, 423] width 55 height 19
click at [359, 423] on input "bis € 110 bis CHF 103" at bounding box center [363, 422] width 11 height 11
radio input "true"
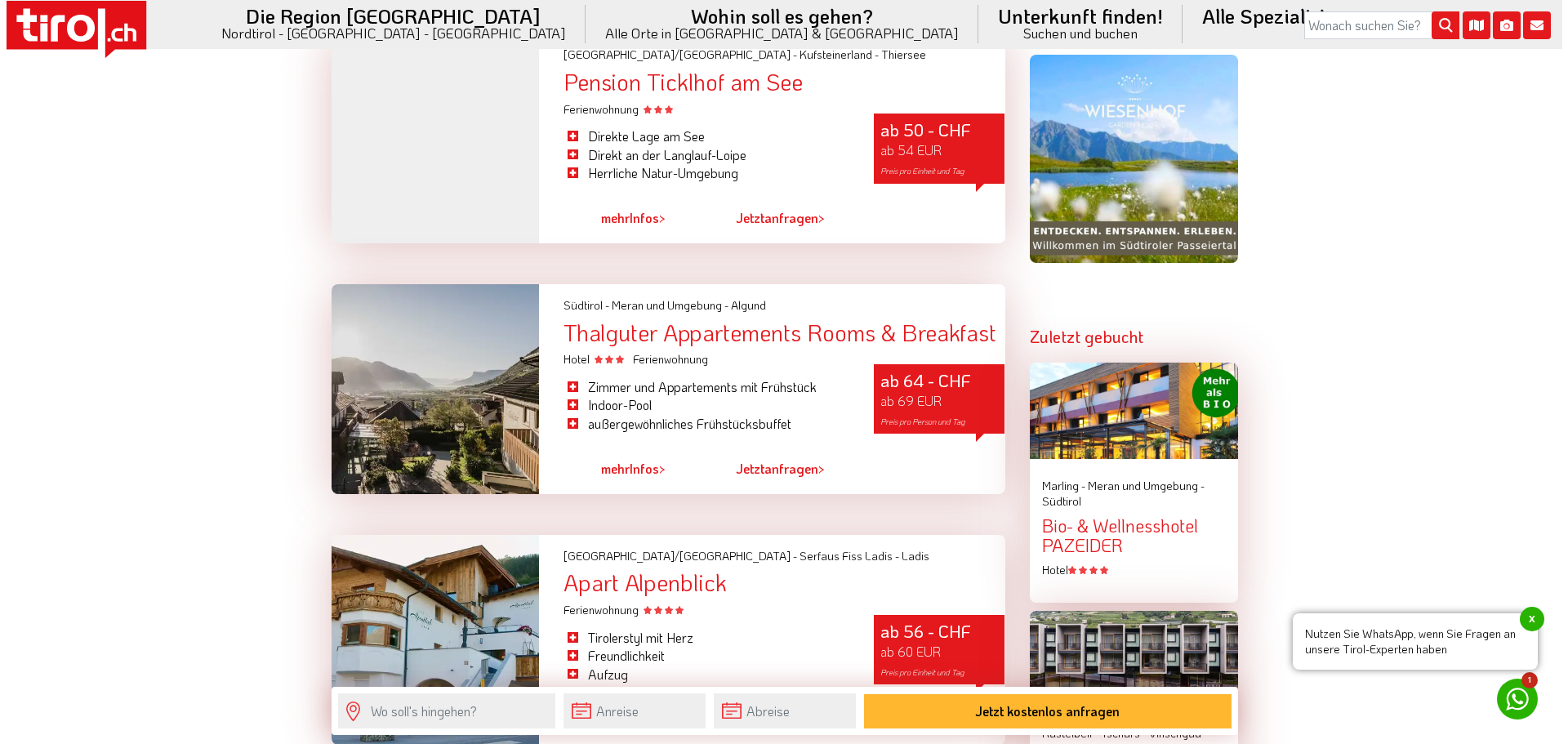
scroll to position [1633, 0]
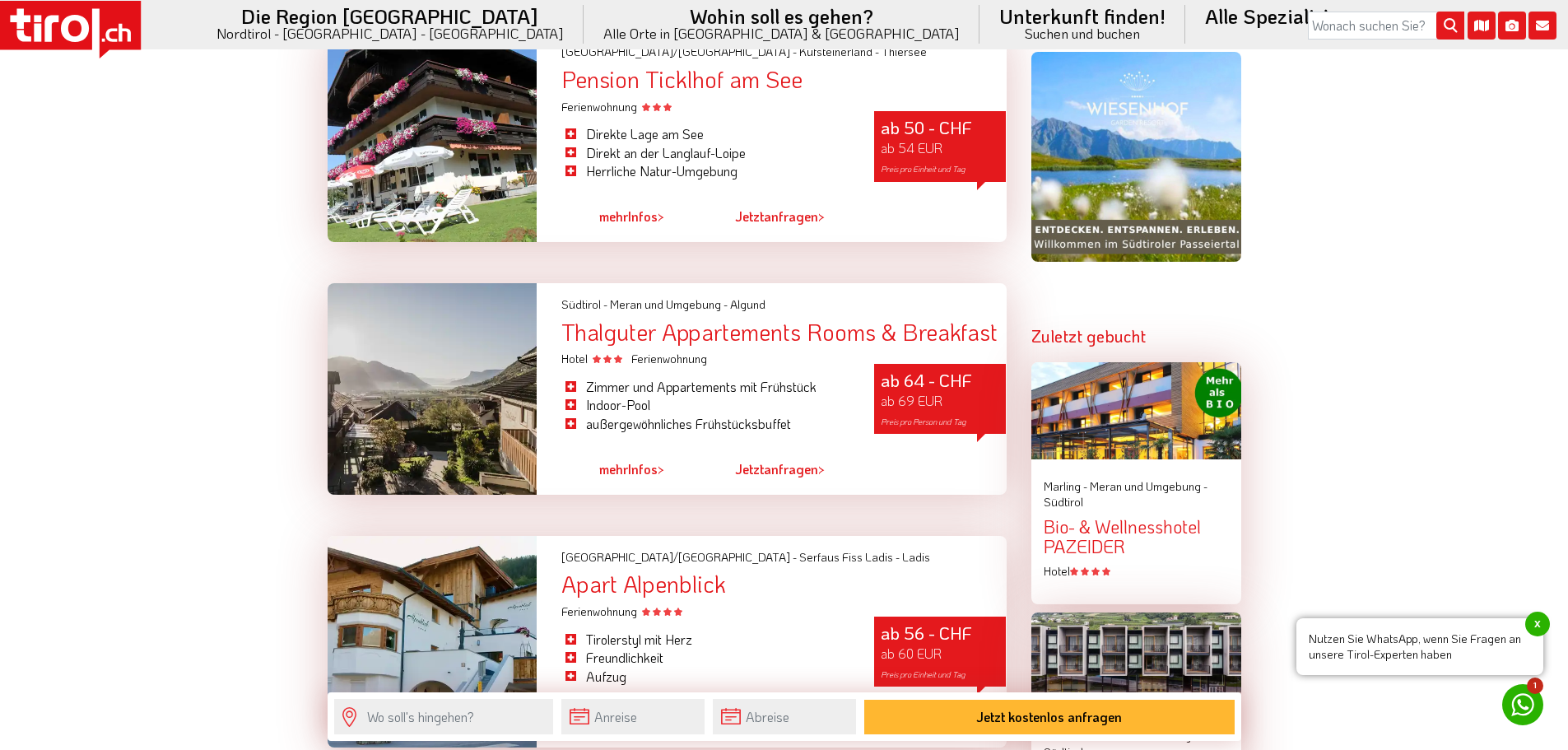
click at [780, 216] on link "Jetzt anfragen >" at bounding box center [780, 216] width 90 height 38
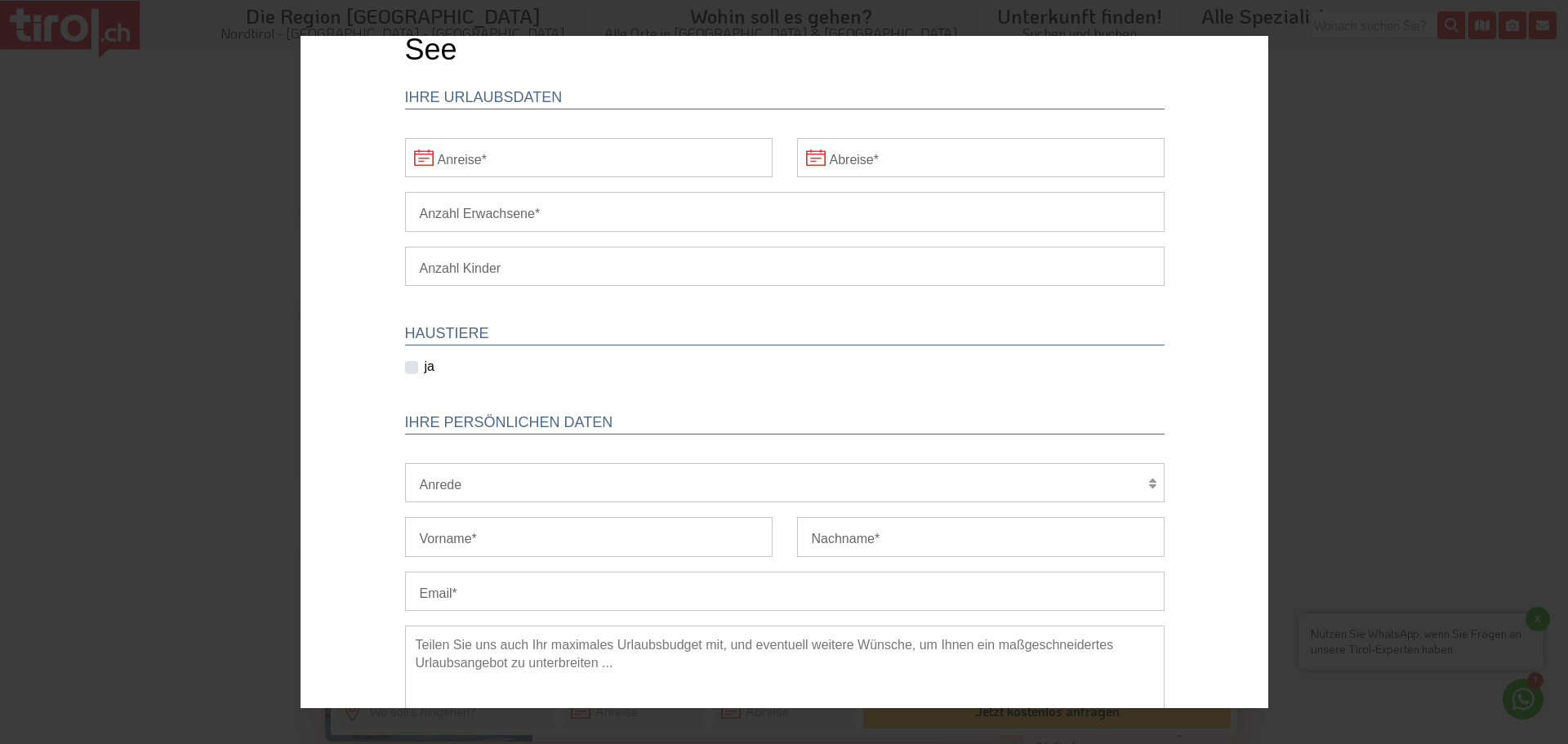
scroll to position [0, 0]
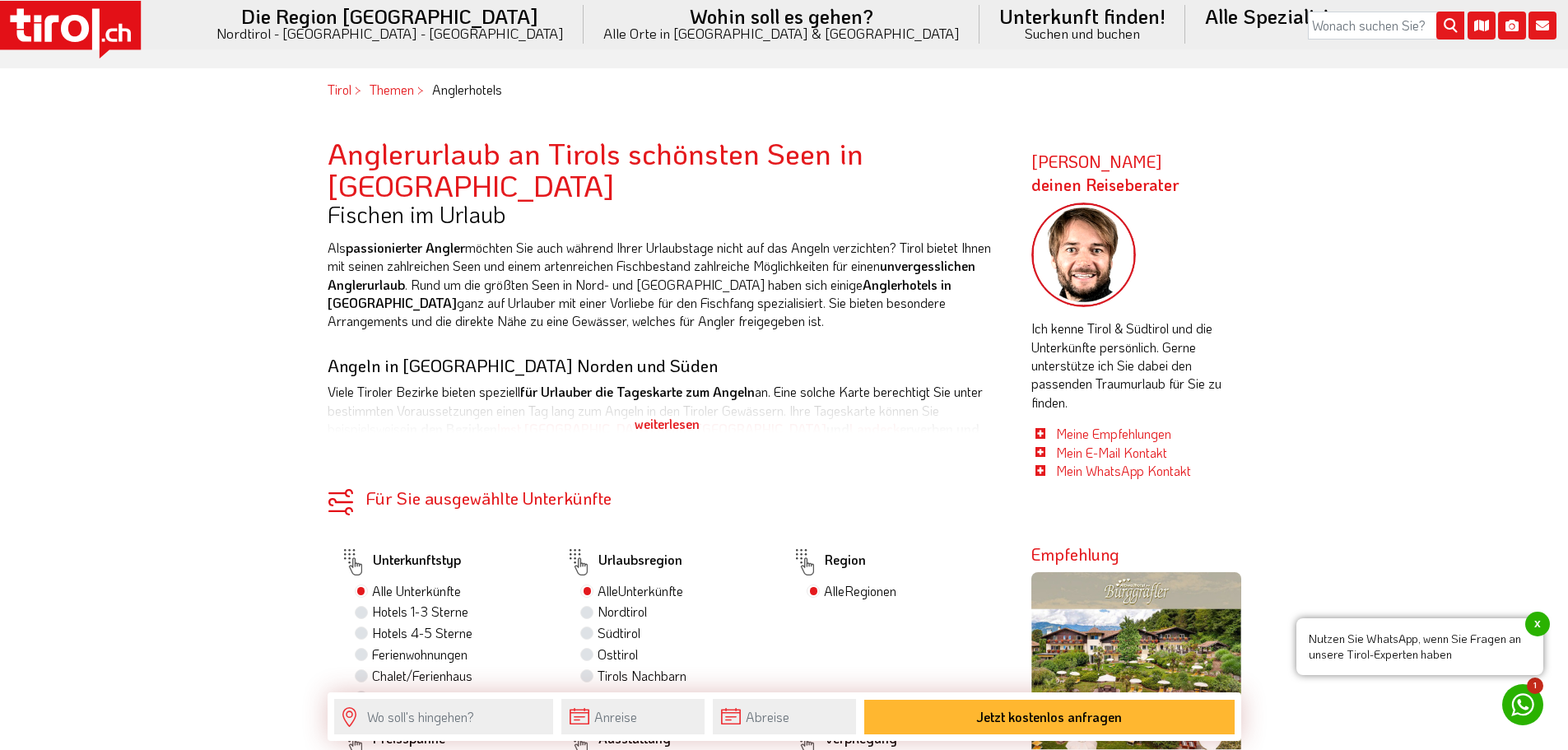
scroll to position [988, 0]
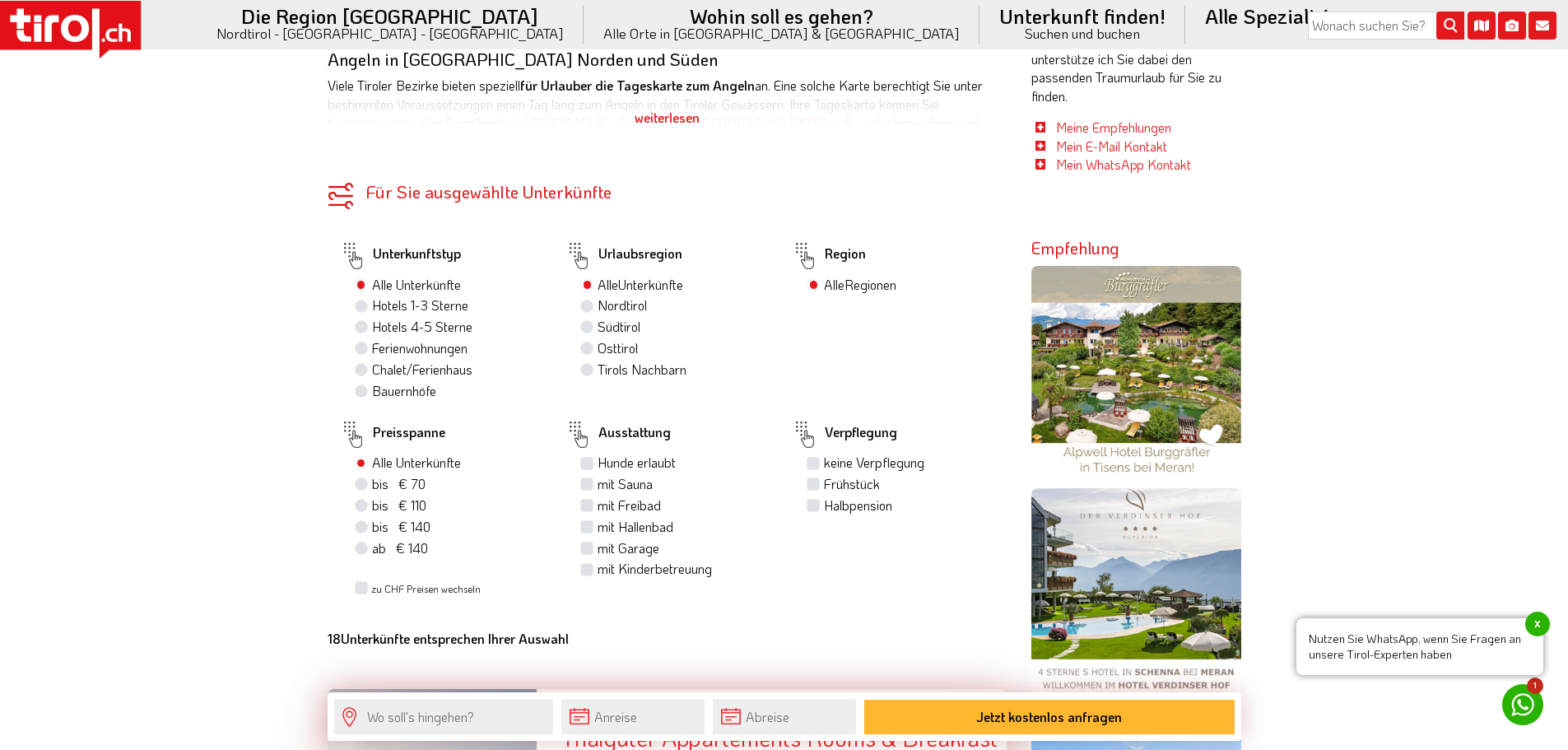
click at [372, 304] on label "Hotels 1-3 Sterne" at bounding box center [420, 305] width 96 height 19
click at [360, 304] on input "Hotels 1-3 Sterne" at bounding box center [363, 305] width 11 height 11
radio input "true"
click at [372, 507] on label "bis € 110 bis CHF 103" at bounding box center [399, 505] width 55 height 19
click at [362, 507] on input "bis € 110 bis CHF 103" at bounding box center [363, 505] width 11 height 11
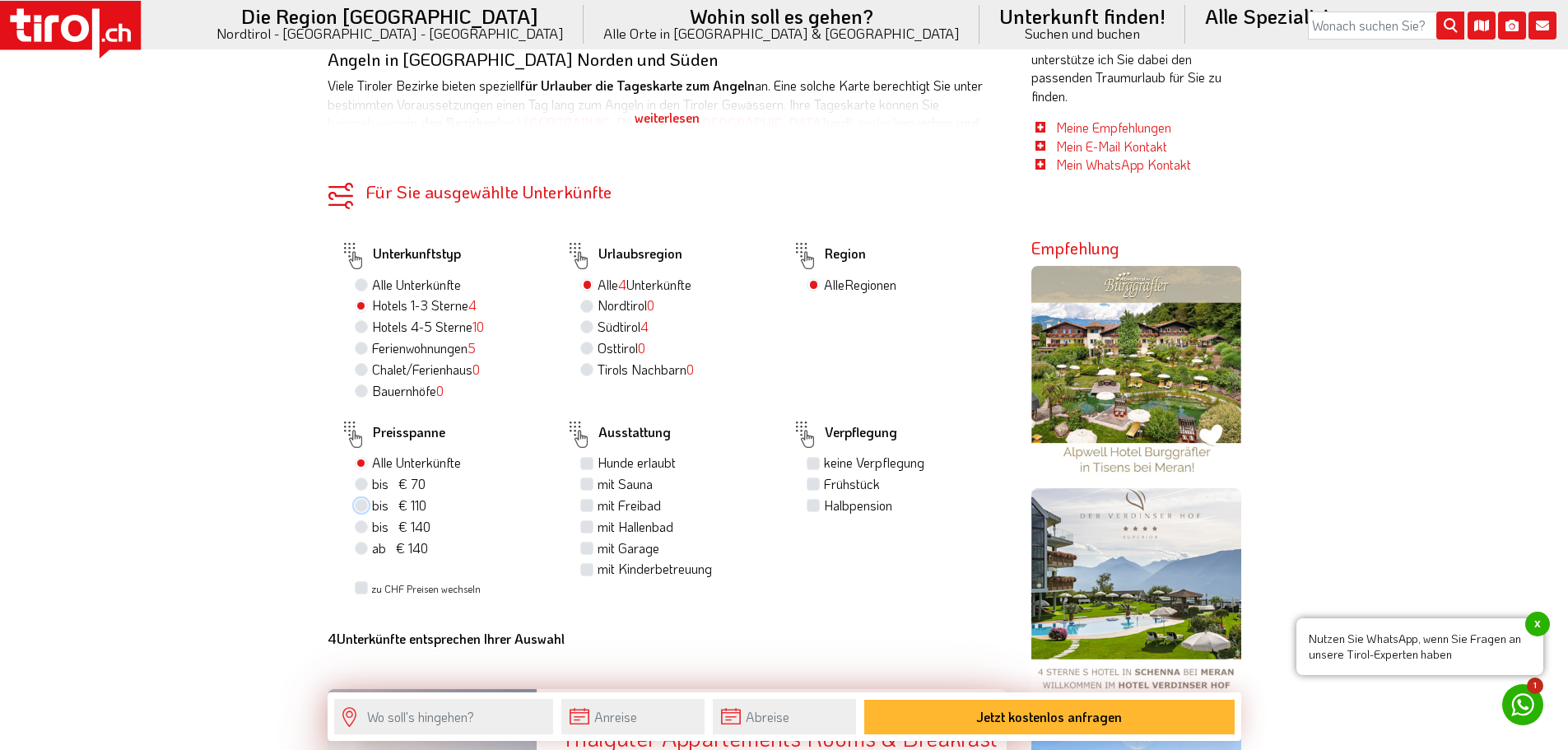
radio input "true"
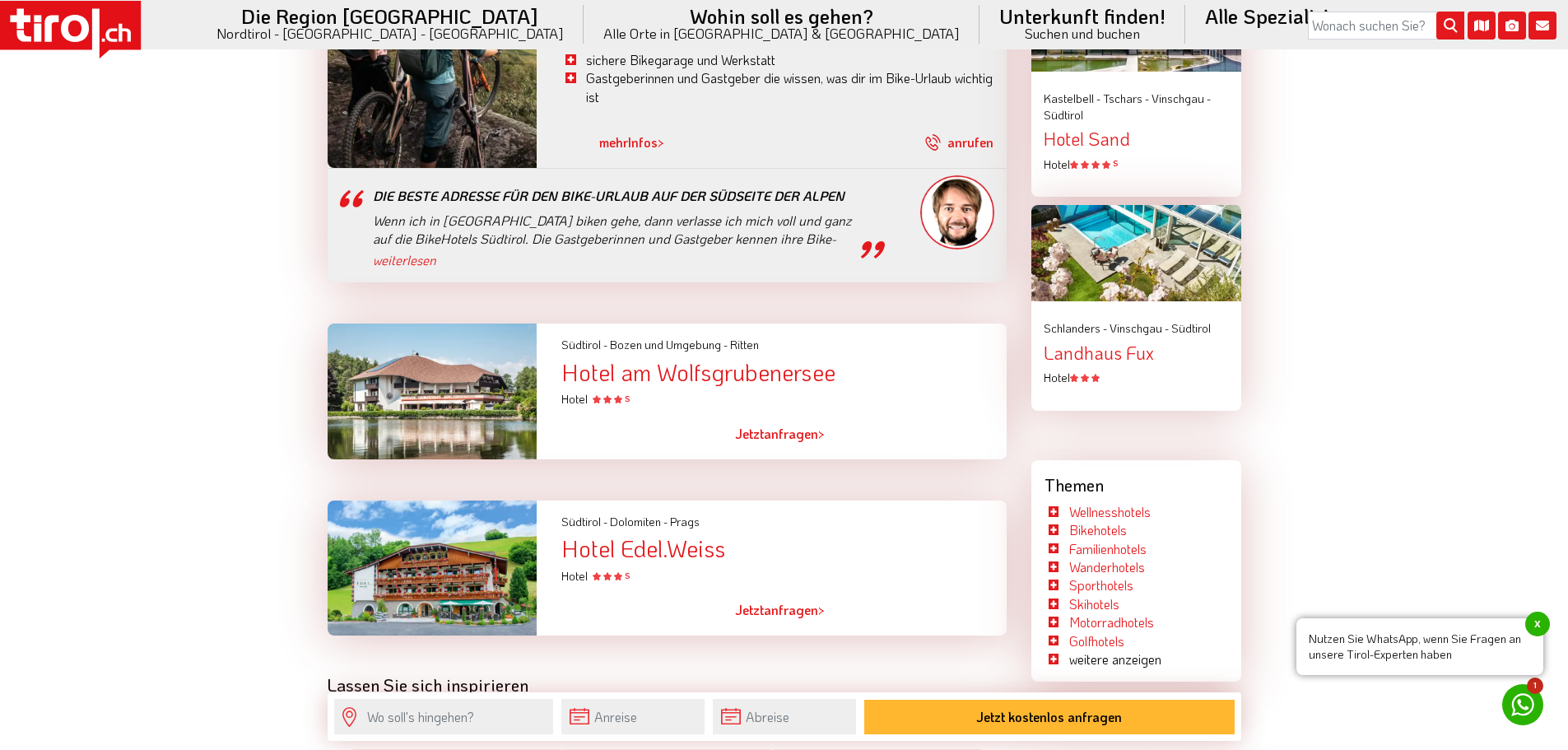
scroll to position [2305, 0]
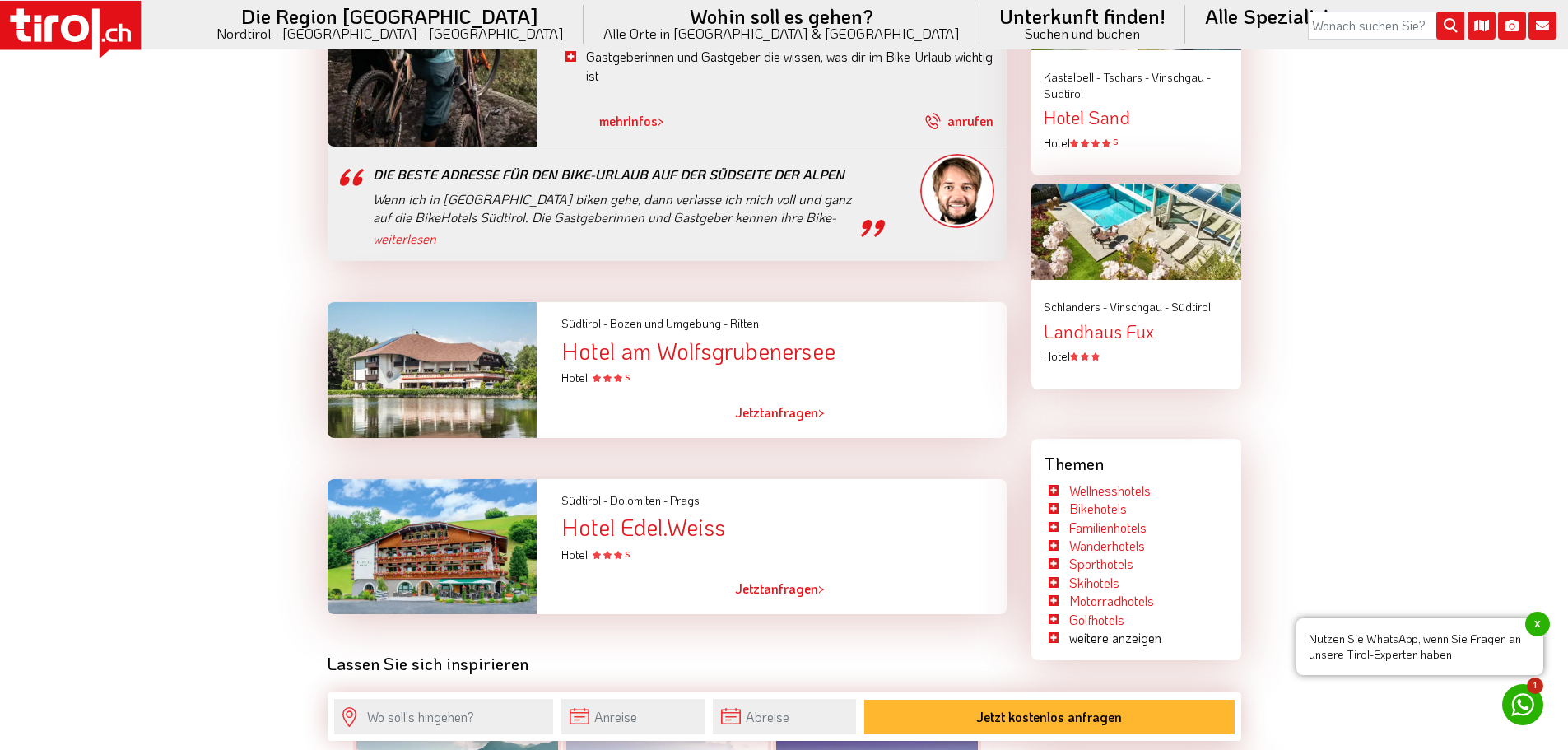
click at [637, 356] on div "Hotel am Wolfsgrubenersee" at bounding box center [783, 351] width 444 height 25
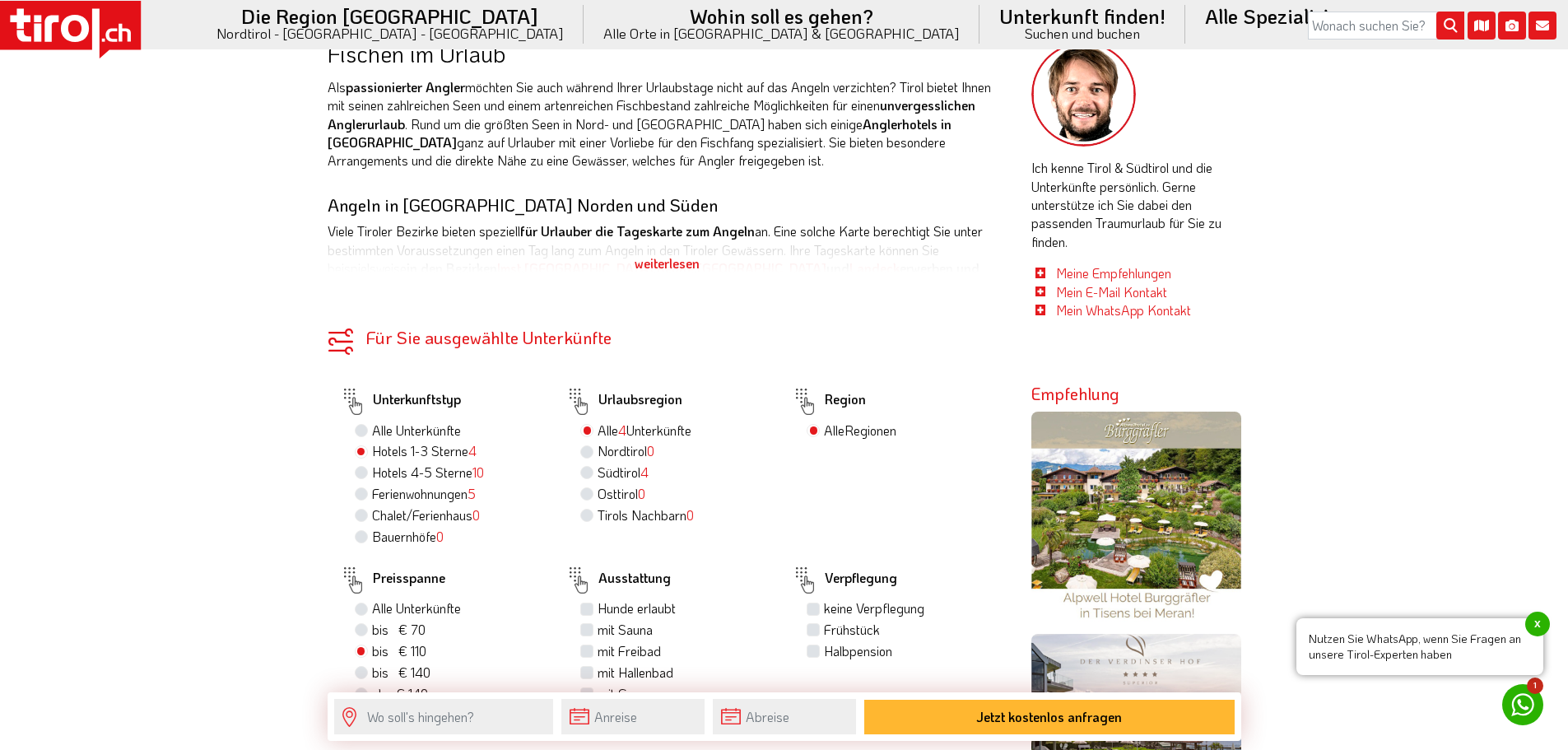
scroll to position [823, 0]
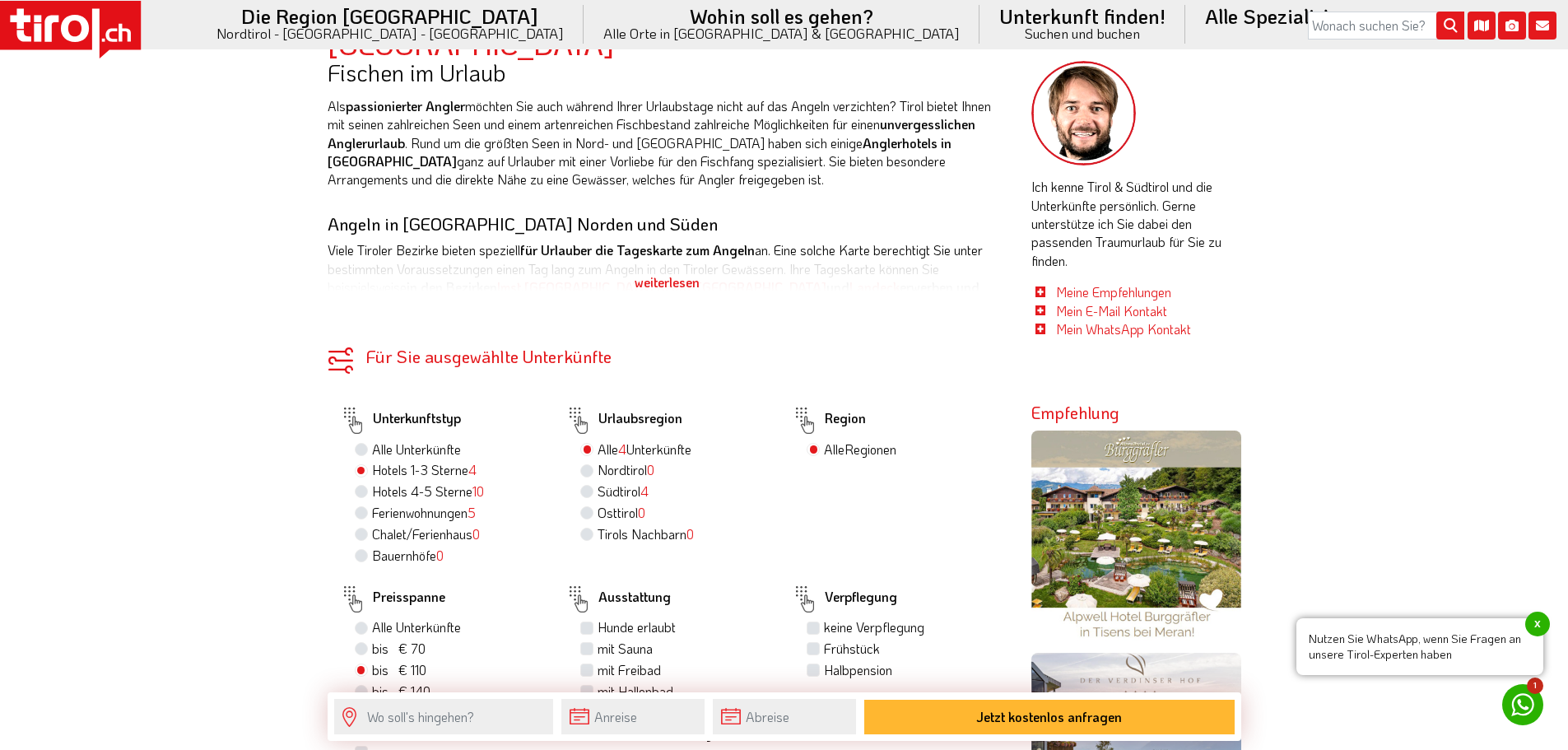
click at [597, 538] on label "Tirols Nachbarn 0" at bounding box center [645, 534] width 96 height 19
click at [589, 538] on input "Tirols Nachbarn 0" at bounding box center [588, 533] width 11 height 11
radio input "true"
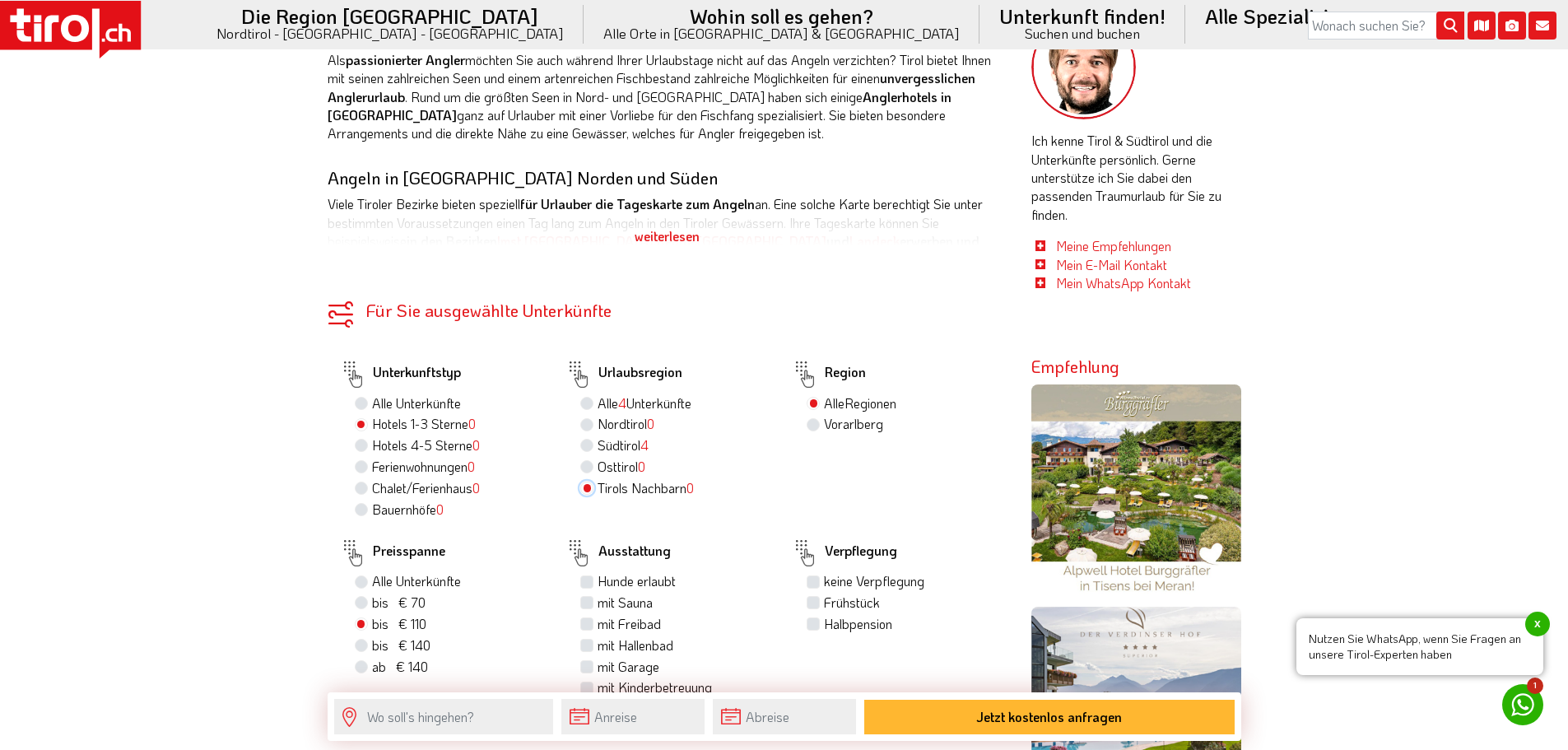
scroll to position [1069, 0]
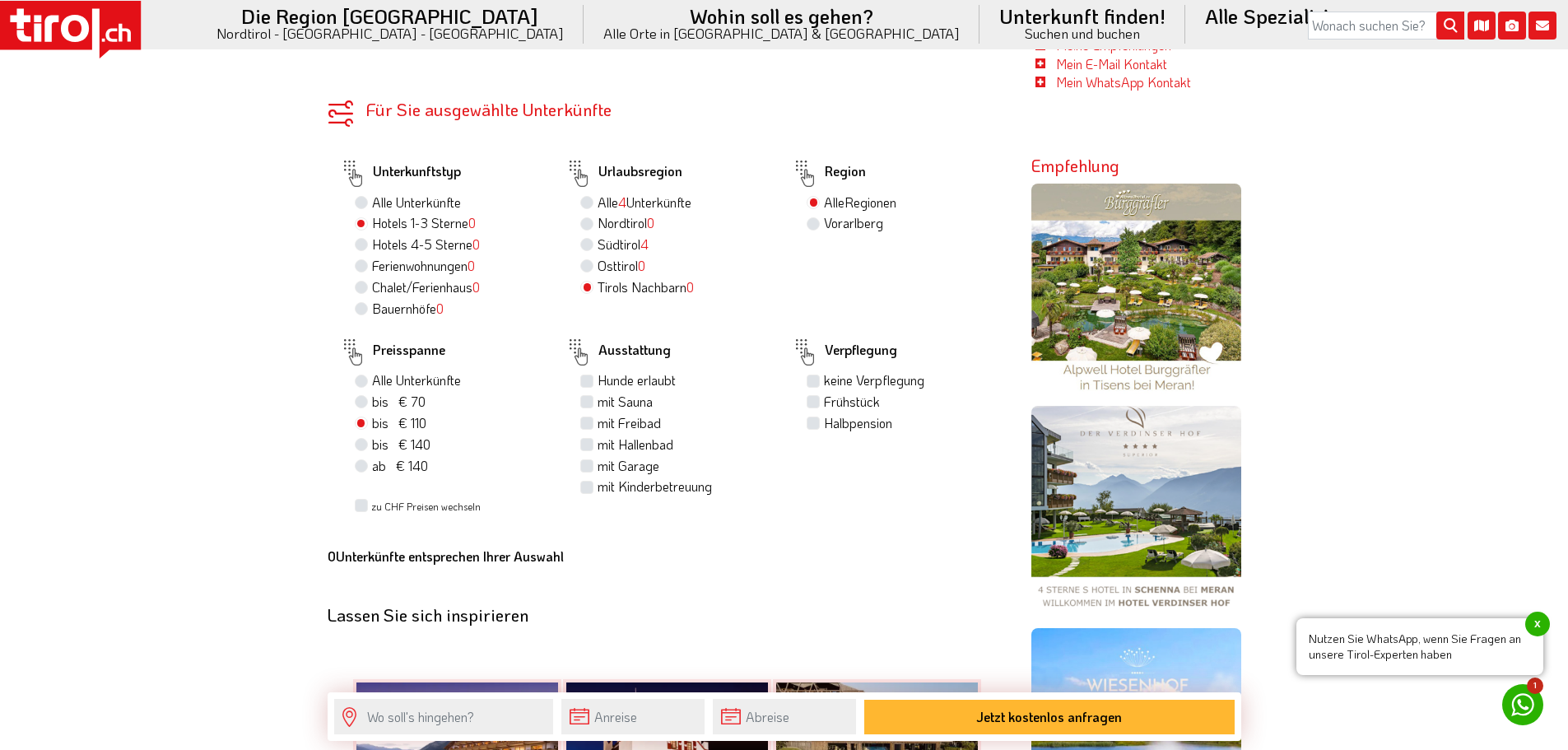
click at [597, 203] on label "Alle 4 Unterkünfte" at bounding box center [644, 203] width 93 height 19
click at [590, 203] on input "Alle 4 Unterkünfte" at bounding box center [588, 202] width 11 height 11
radio input "true"
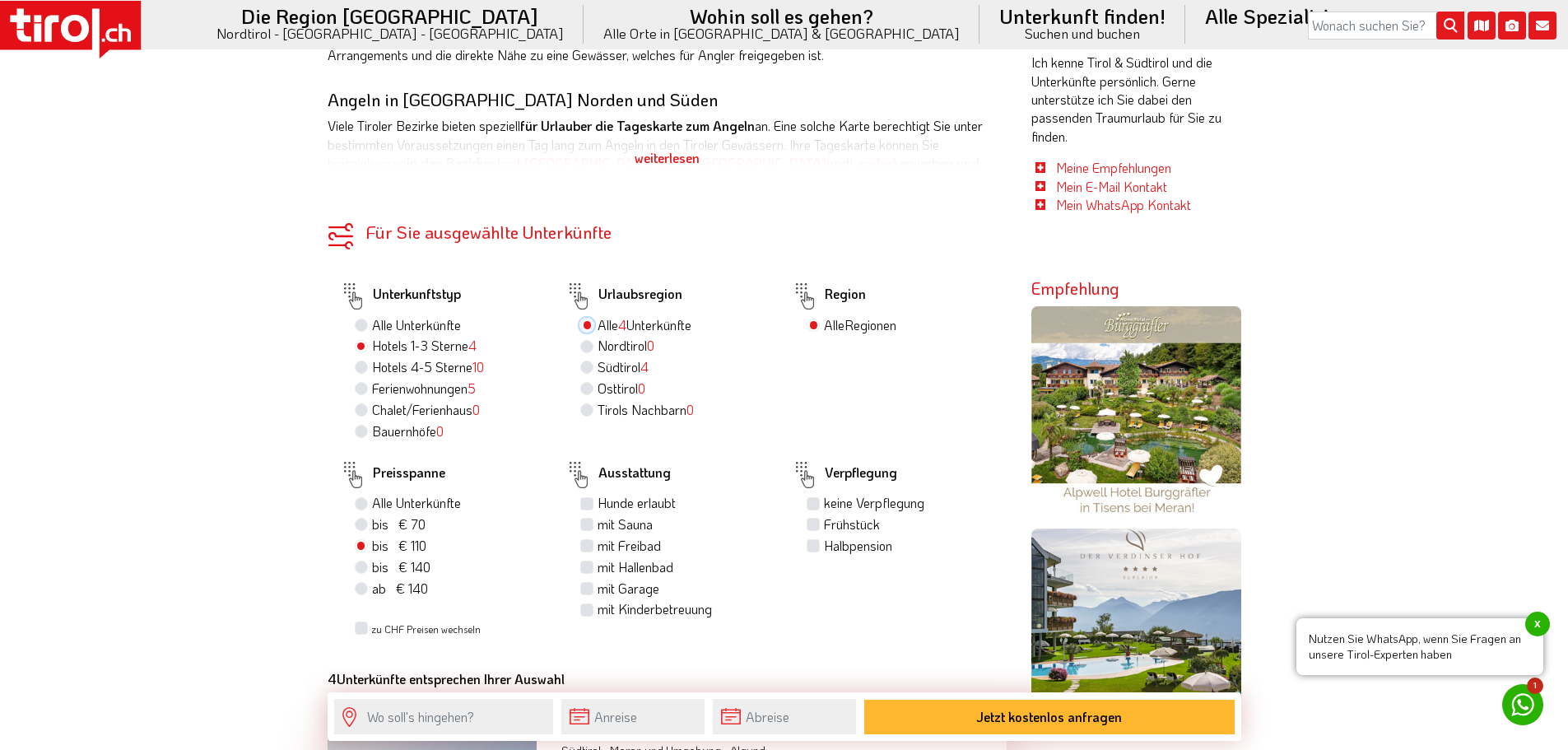
scroll to position [988, 0]
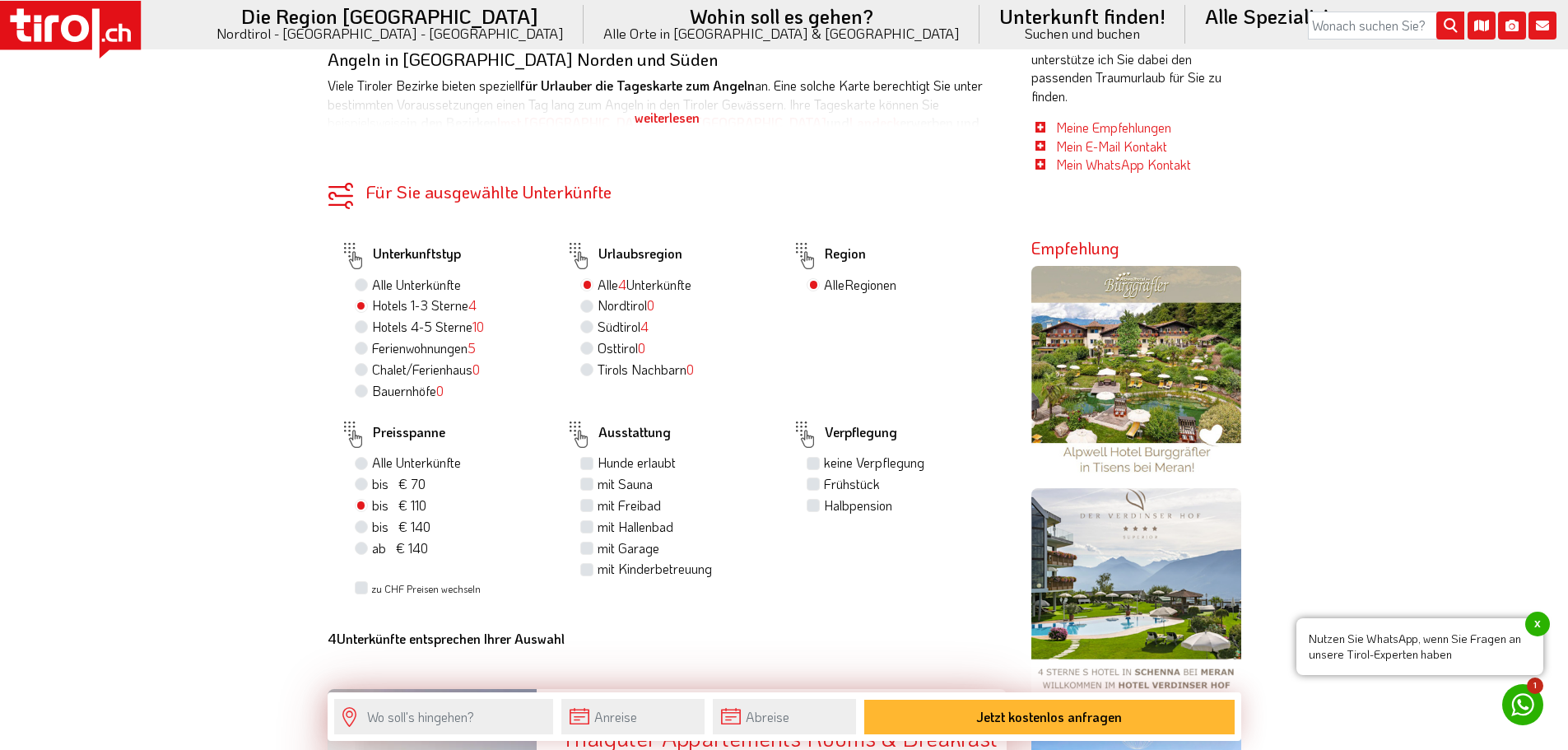
click at [372, 349] on label "Ferienwohnungen 5" at bounding box center [424, 348] width 103 height 19
click at [360, 349] on input "Ferienwohnungen 5" at bounding box center [363, 347] width 11 height 11
radio input "true"
click at [372, 391] on label "Bauernhöfe 0" at bounding box center [408, 391] width 72 height 19
click at [364, 391] on input "Bauernhöfe 0" at bounding box center [363, 390] width 11 height 11
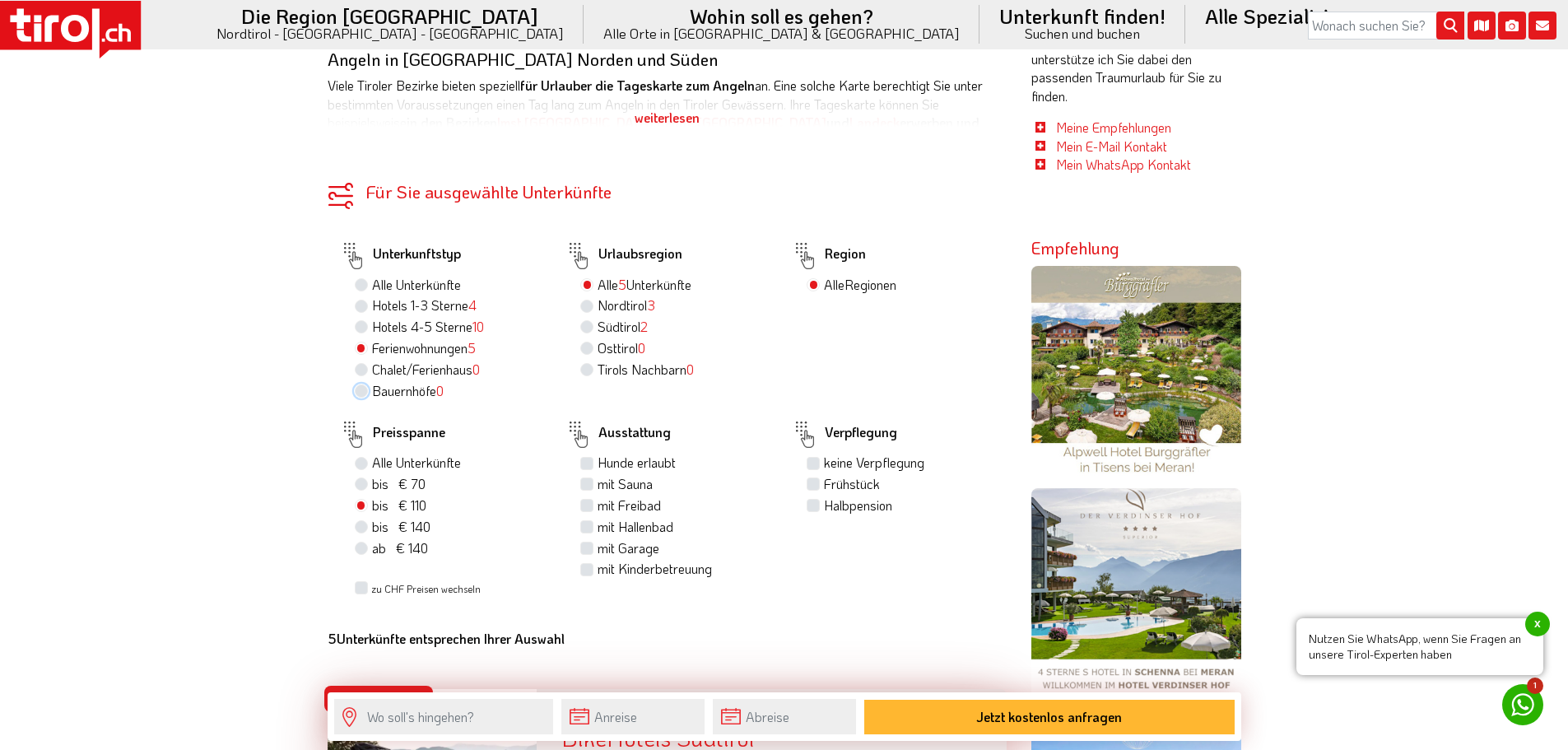
radio input "true"
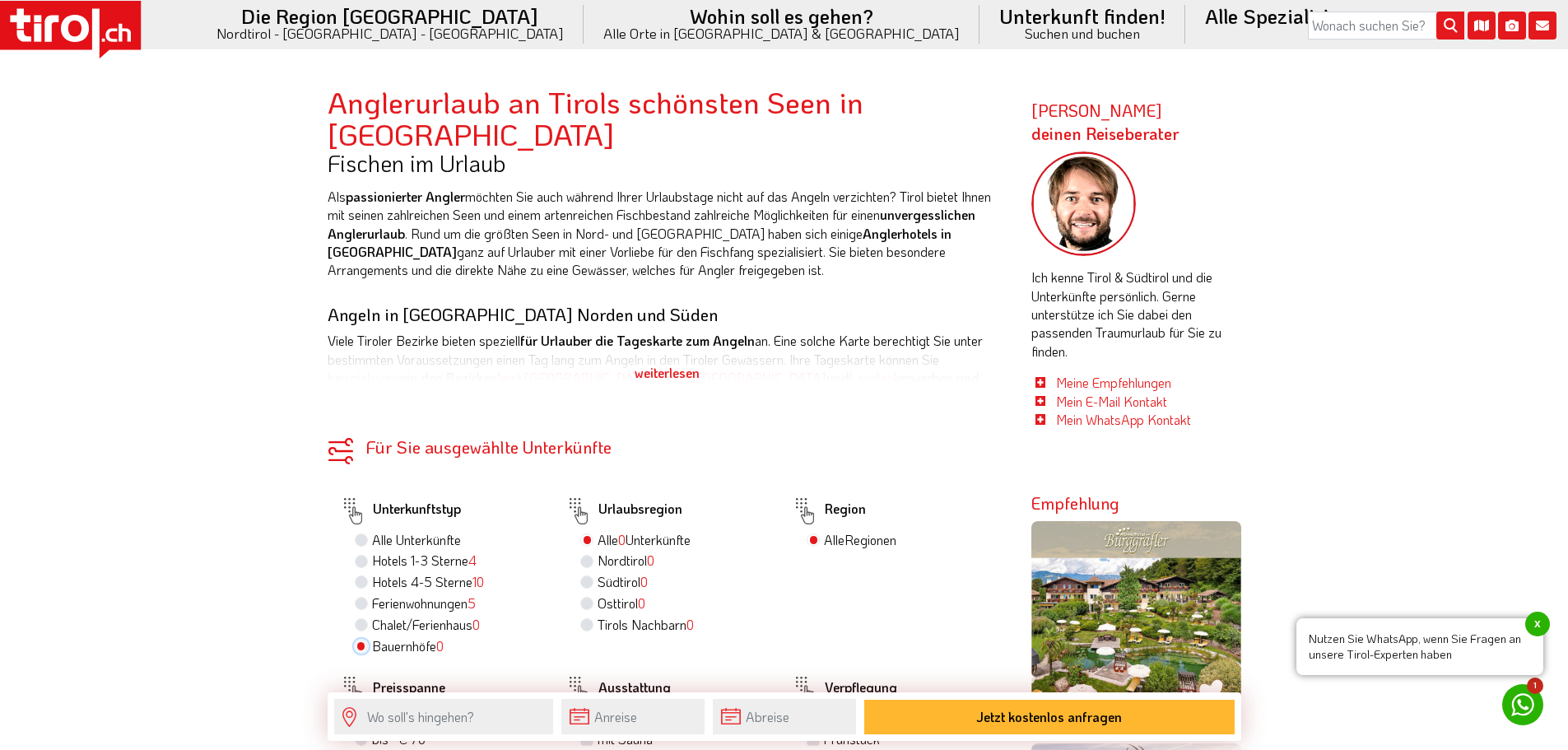
scroll to position [411, 0]
